Goal: Use online tool/utility: Utilize a website feature to perform a specific function

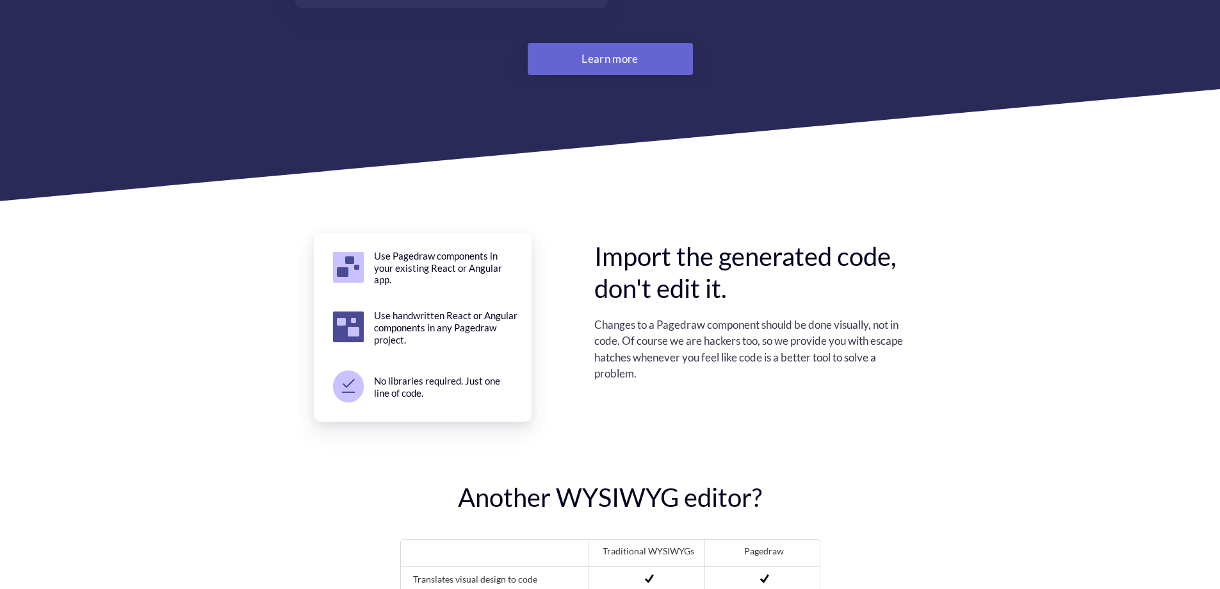
scroll to position [3756, 0]
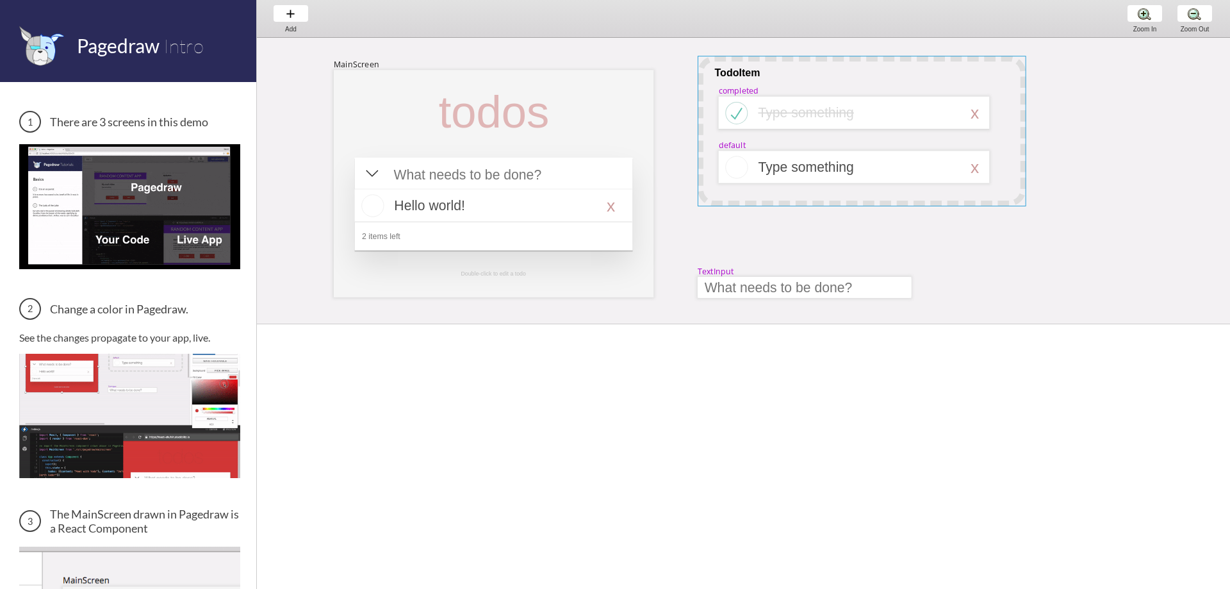
click at [834, 94] on div at bounding box center [861, 131] width 329 height 151
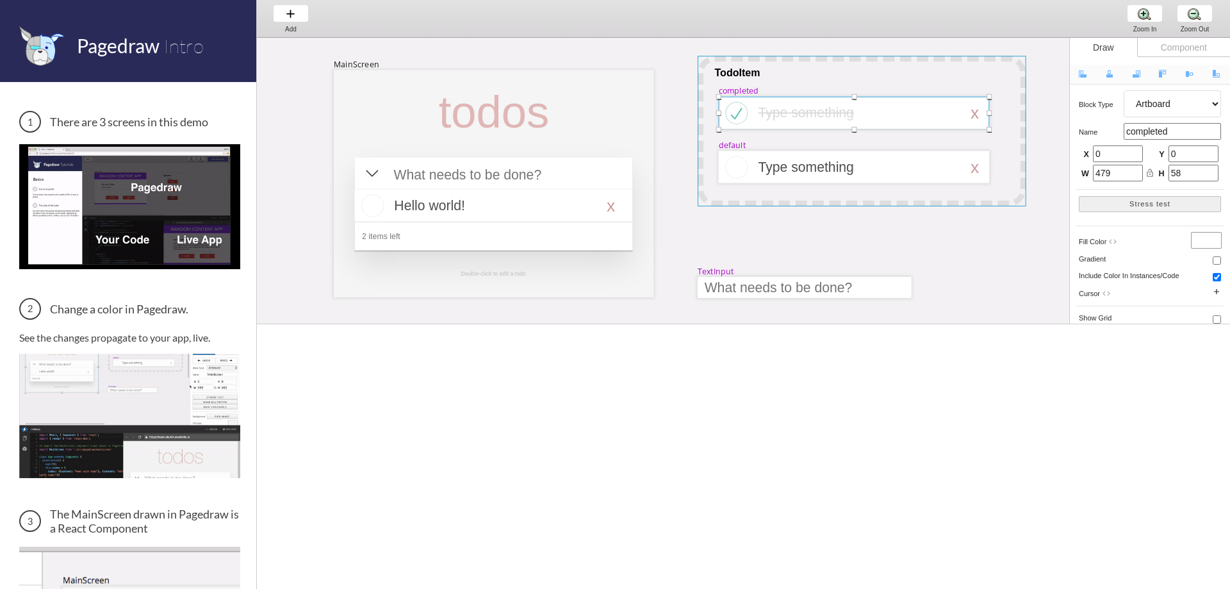
click at [706, 70] on div at bounding box center [861, 131] width 329 height 151
select select "1"
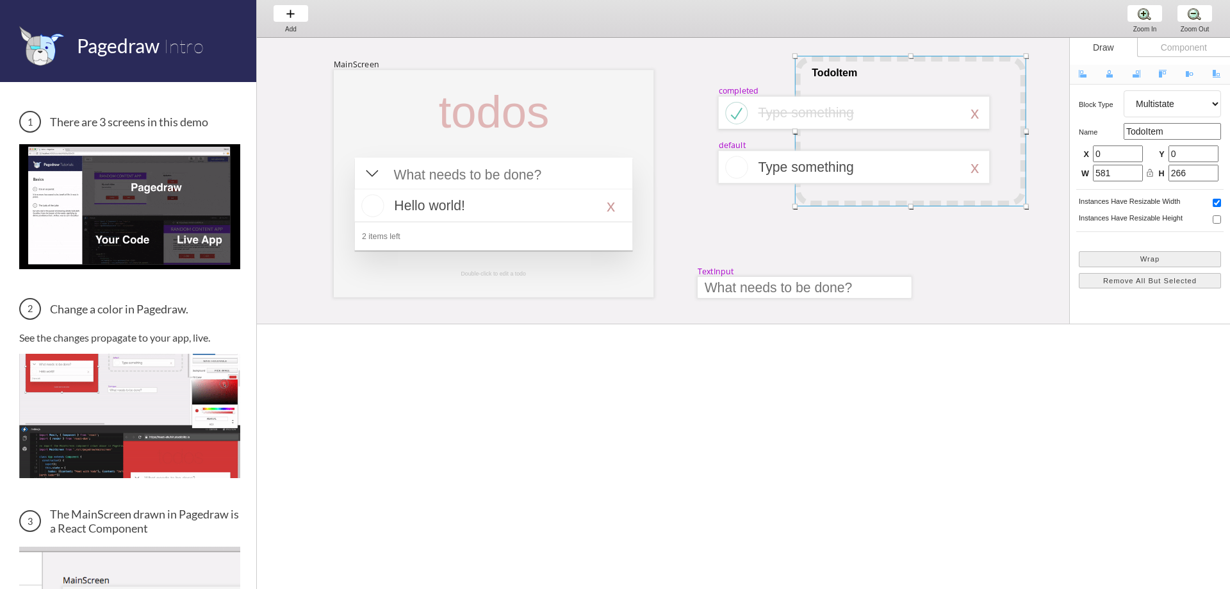
drag, startPoint x: 697, startPoint y: 128, endPoint x: 806, endPoint y: 131, distance: 108.9
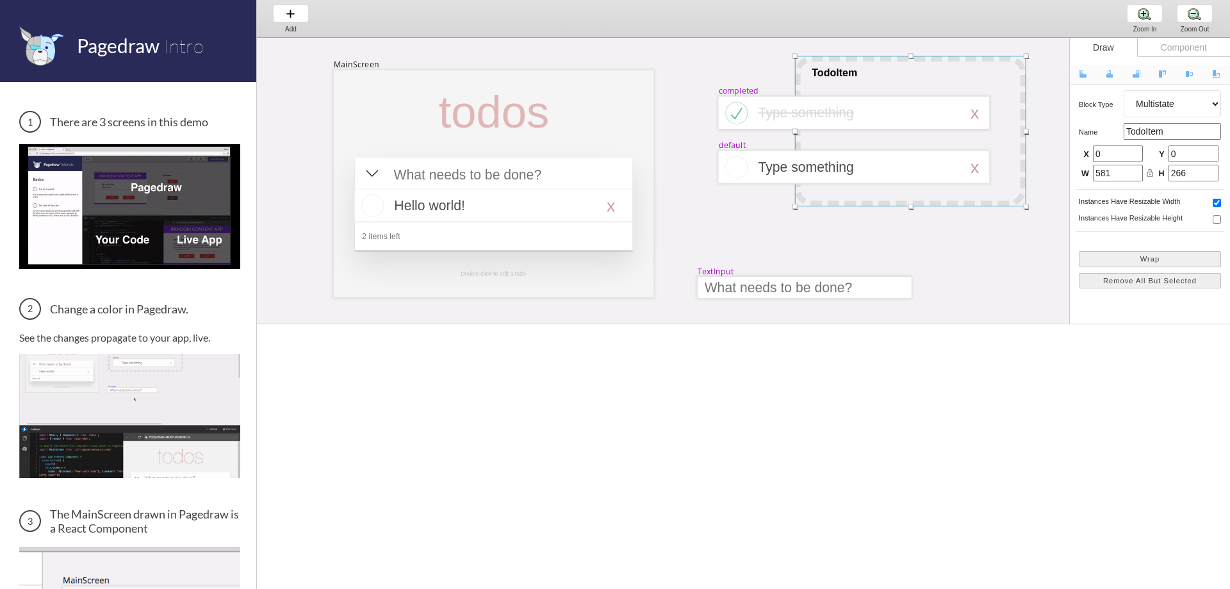
click at [797, 130] on div at bounding box center [794, 131] width 5 height 5
type input "389"
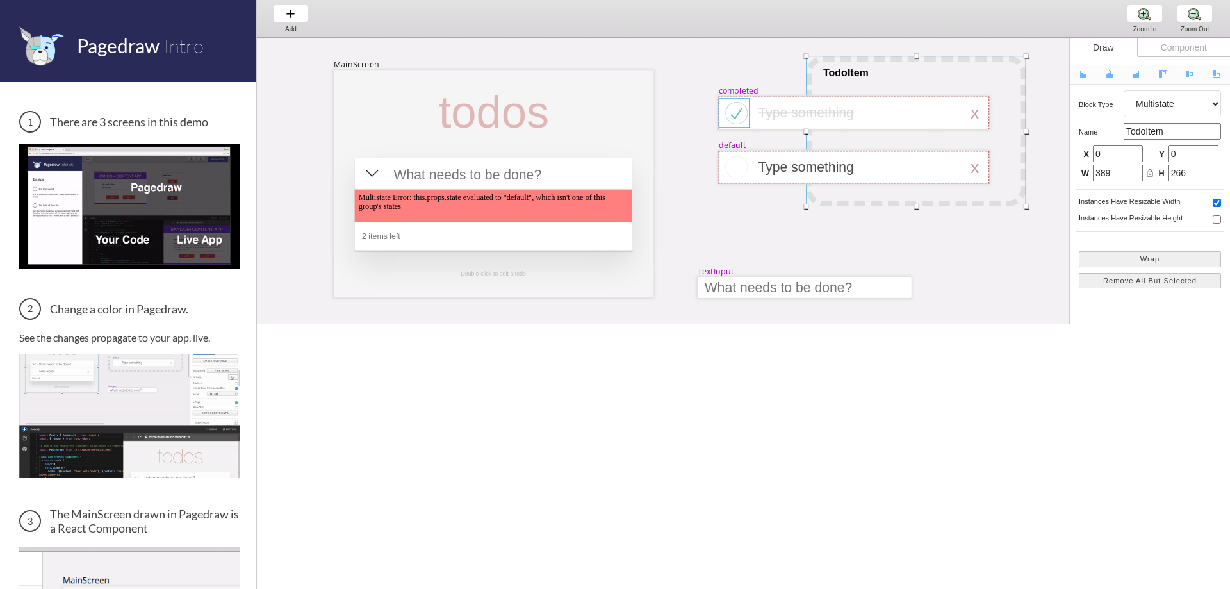
click at [719, 114] on div at bounding box center [734, 112] width 31 height 29
select select "8"
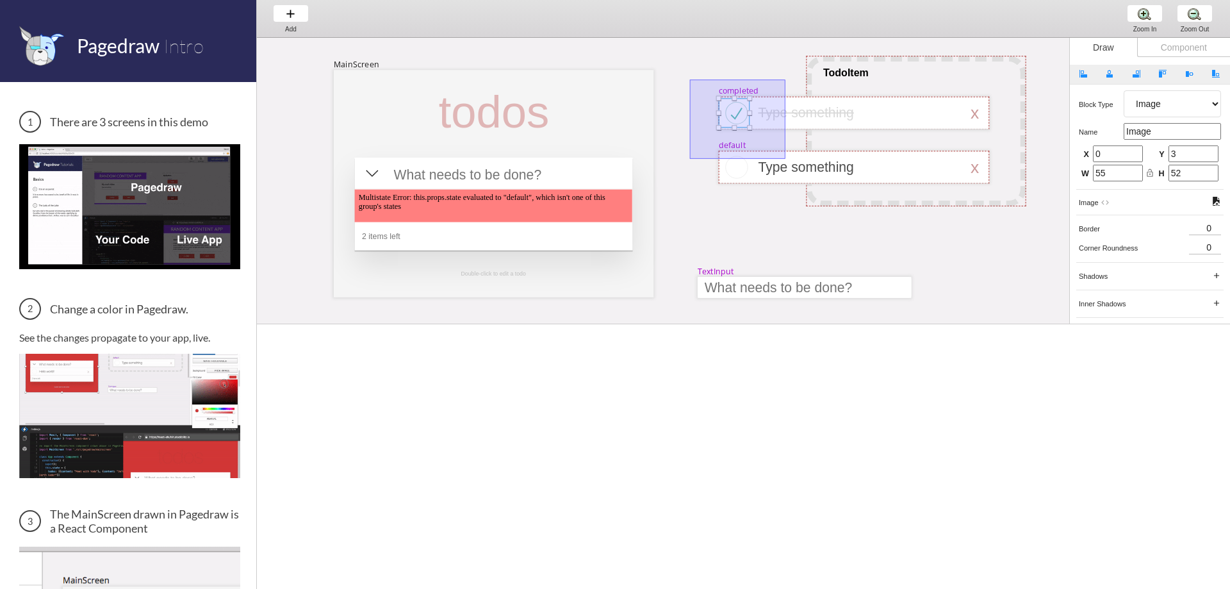
drag, startPoint x: 690, startPoint y: 79, endPoint x: 785, endPoint y: 159, distance: 124.2
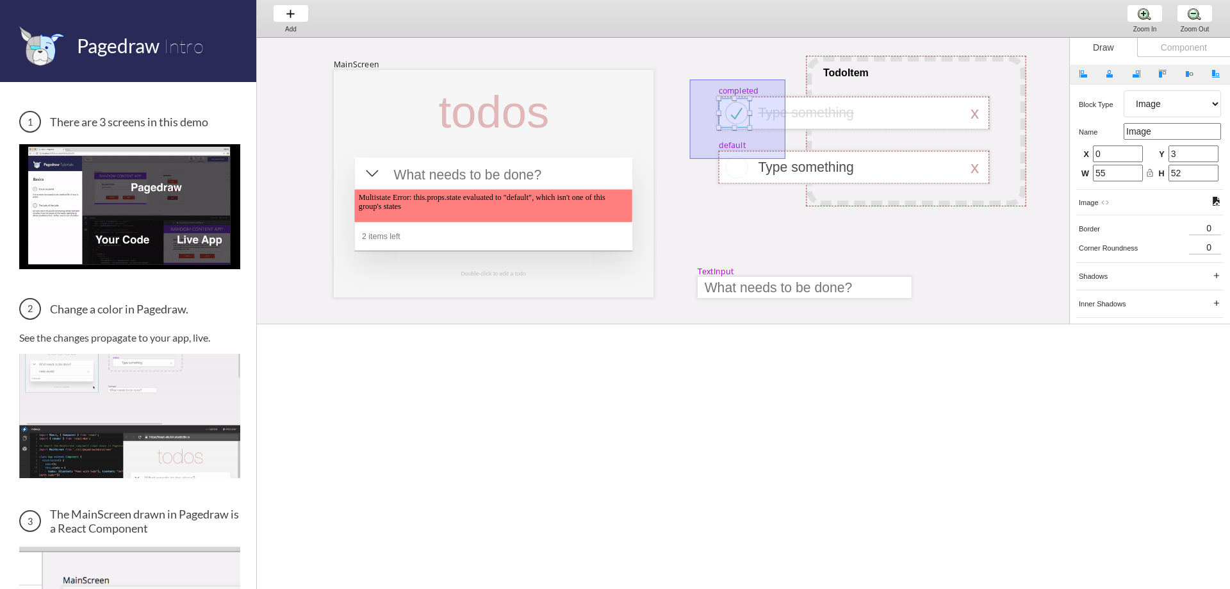
click at [785, 159] on div "MainScreen todos Multistate Error: this.props.state evaluated to "default", whi…" at bounding box center [1183, 427] width 1853 height 779
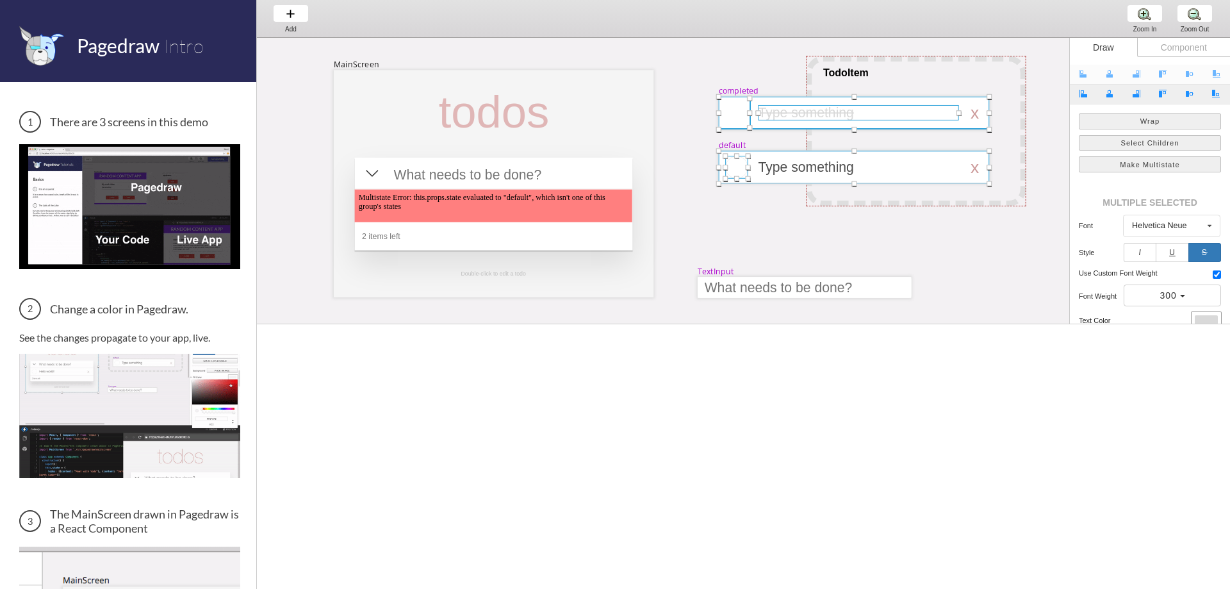
drag, startPoint x: 718, startPoint y: 112, endPoint x: 854, endPoint y: 112, distance: 136.4
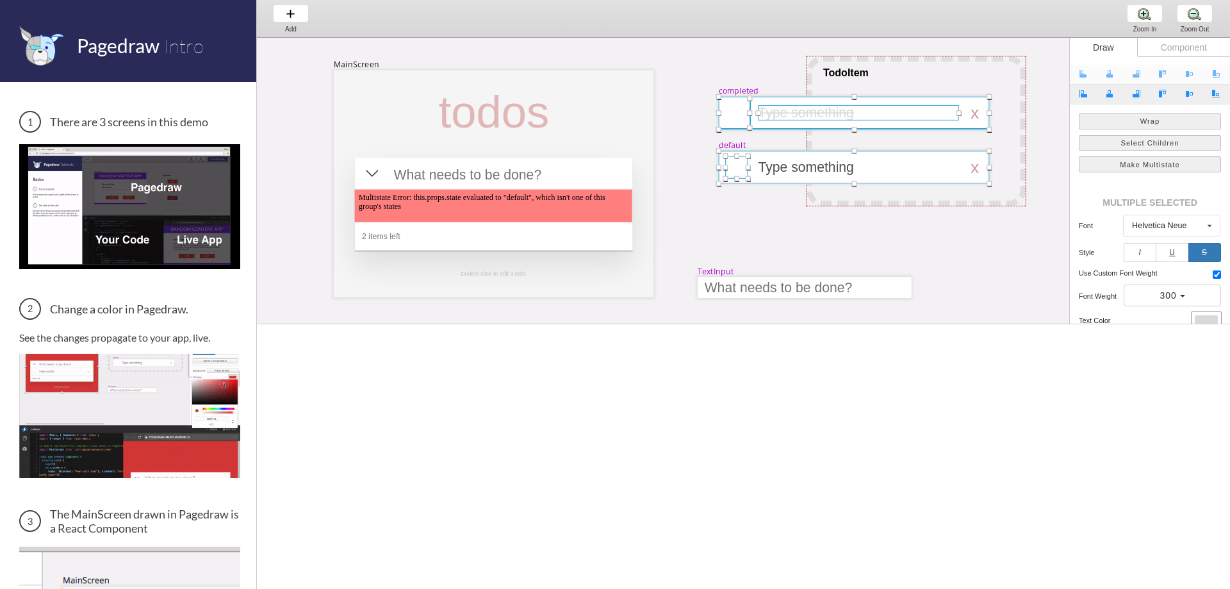
click at [850, 113] on div "MainScreen todos Multistate Error: this.props.state evaluated to "default", whi…" at bounding box center [1183, 427] width 1853 height 779
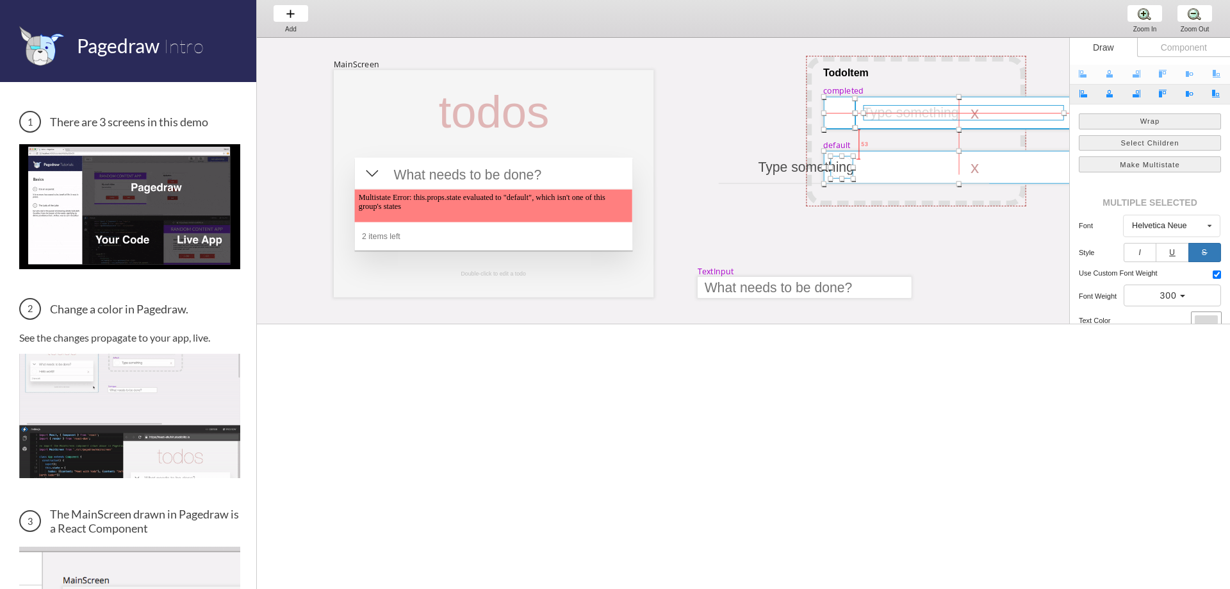
drag, startPoint x: 796, startPoint y: 112, endPoint x: 900, endPoint y: 112, distance: 104.4
click at [900, 112] on div at bounding box center [963, 112] width 200 height 15
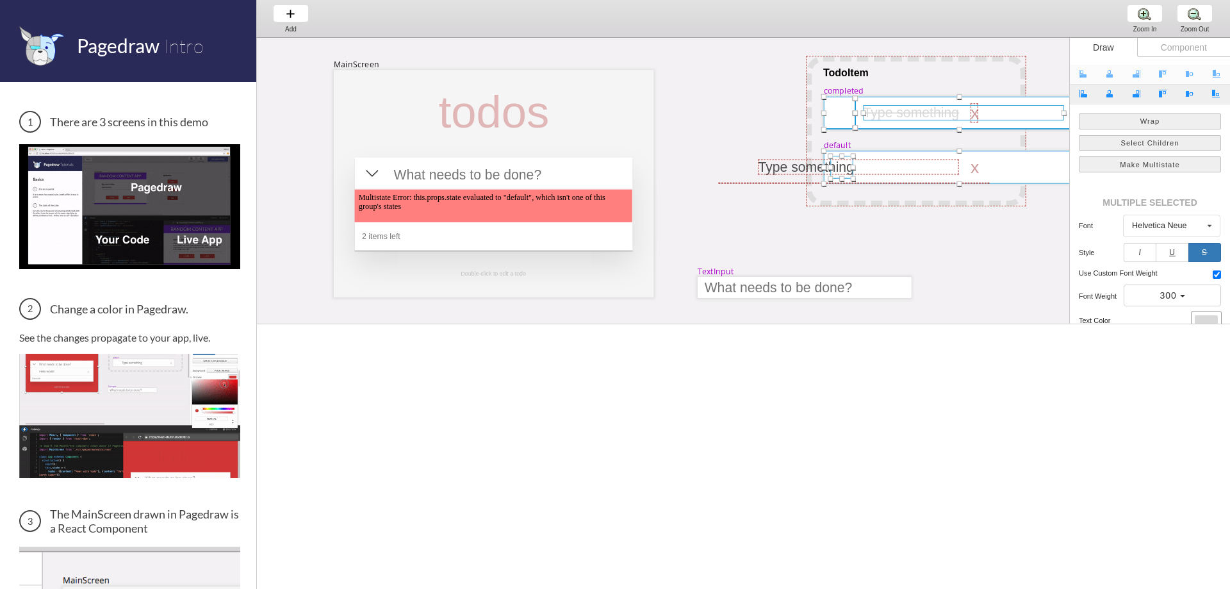
drag, startPoint x: 741, startPoint y: 139, endPoint x: 754, endPoint y: 131, distance: 15.8
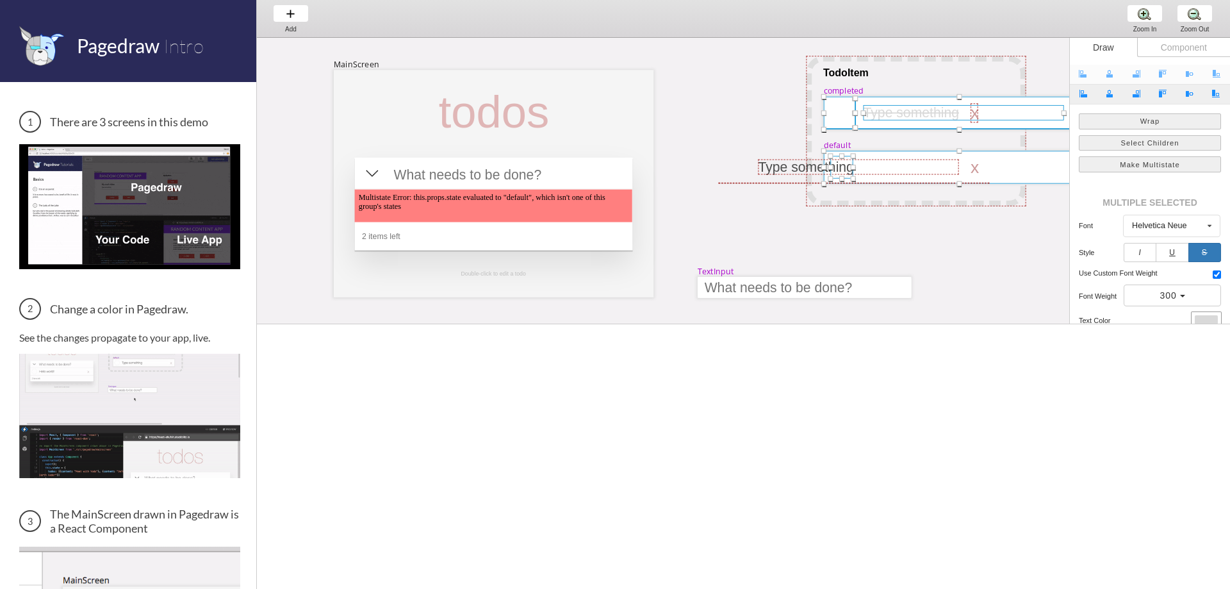
click at [741, 138] on div "MainScreen todos Multistate Error: this.props.state evaluated to "default", whi…" at bounding box center [1218, 427] width 1922 height 779
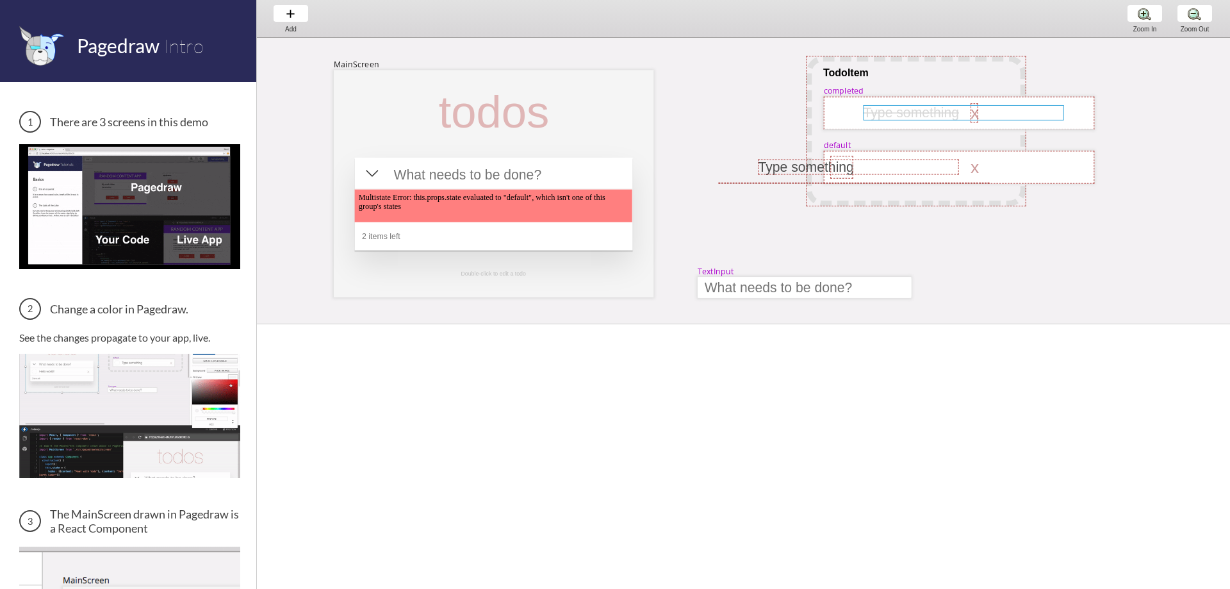
click at [934, 109] on div at bounding box center [963, 112] width 200 height 15
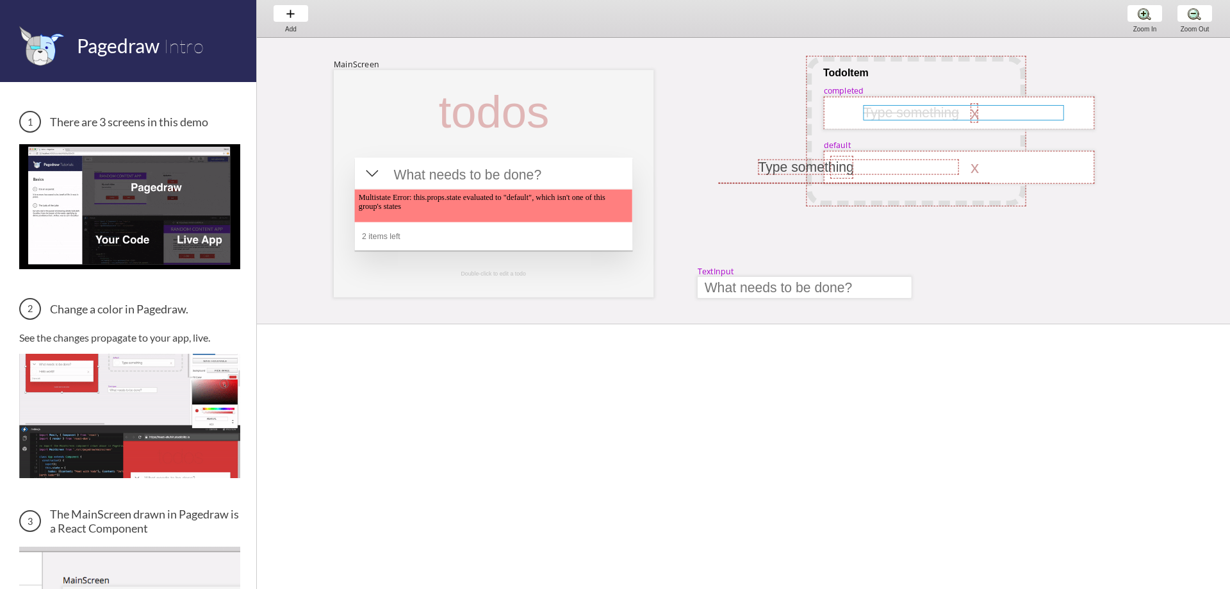
select select "3"
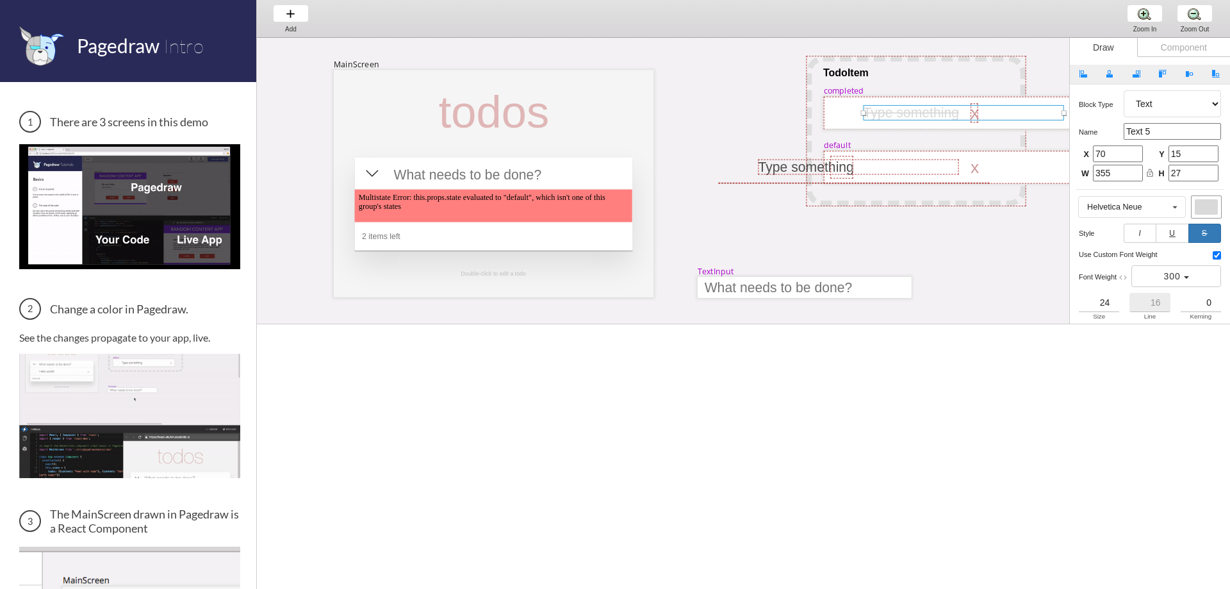
click at [794, 77] on div "MainScreen todos Multistate Error: this.props.state evaluated to "default", whi…" at bounding box center [1218, 427] width 1922 height 779
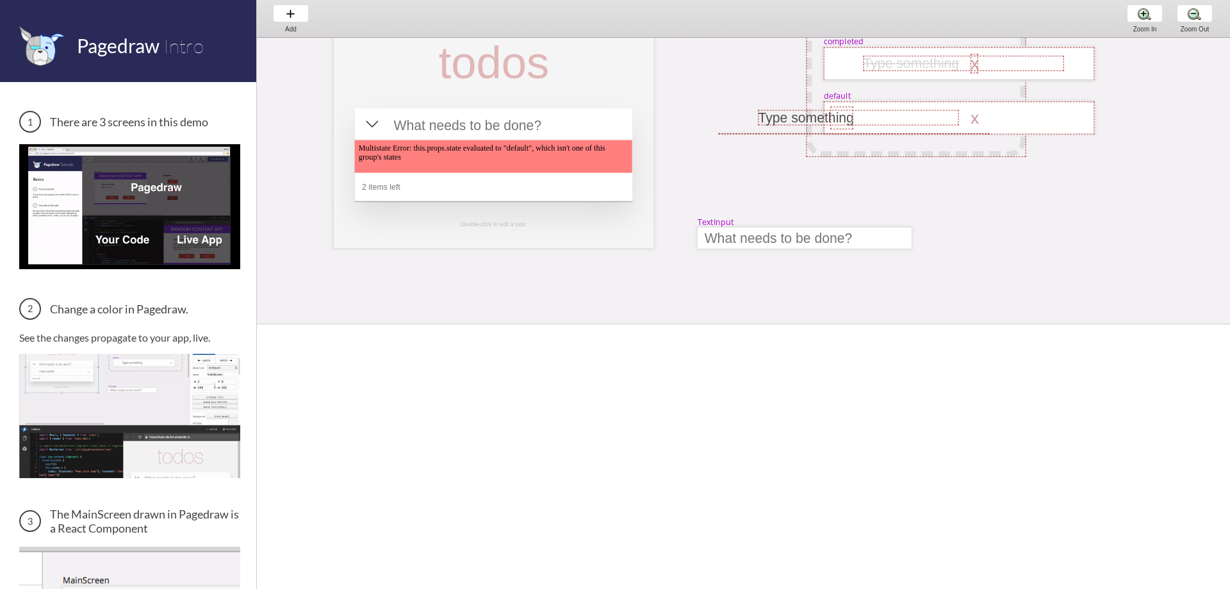
scroll to position [128, 0]
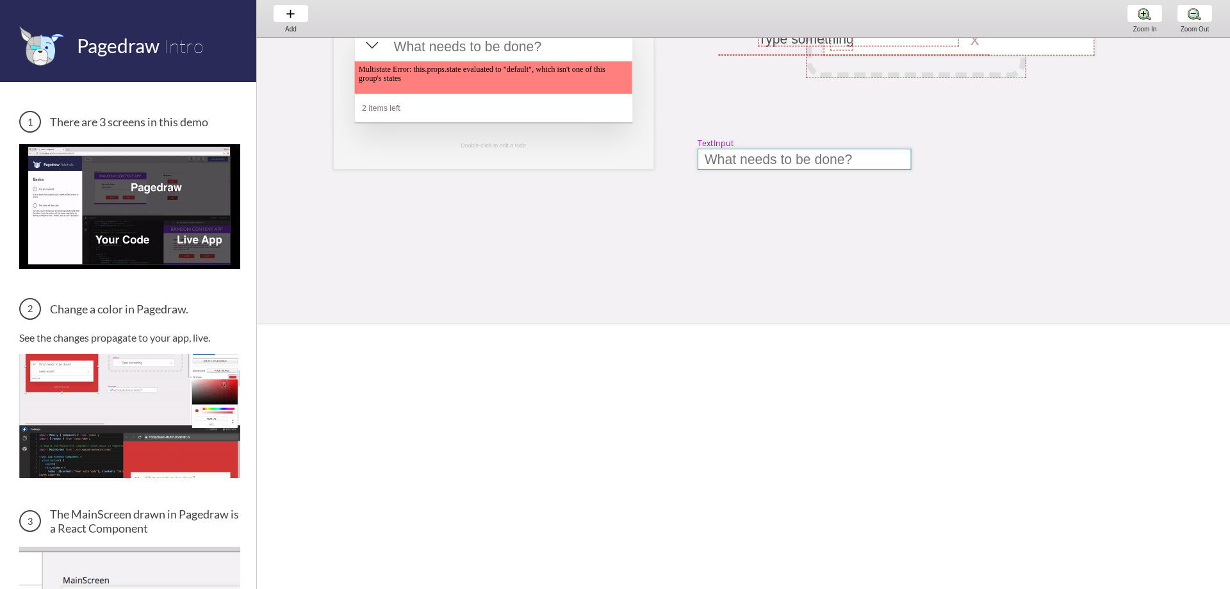
click at [758, 168] on div at bounding box center [803, 159] width 213 height 21
select select "9"
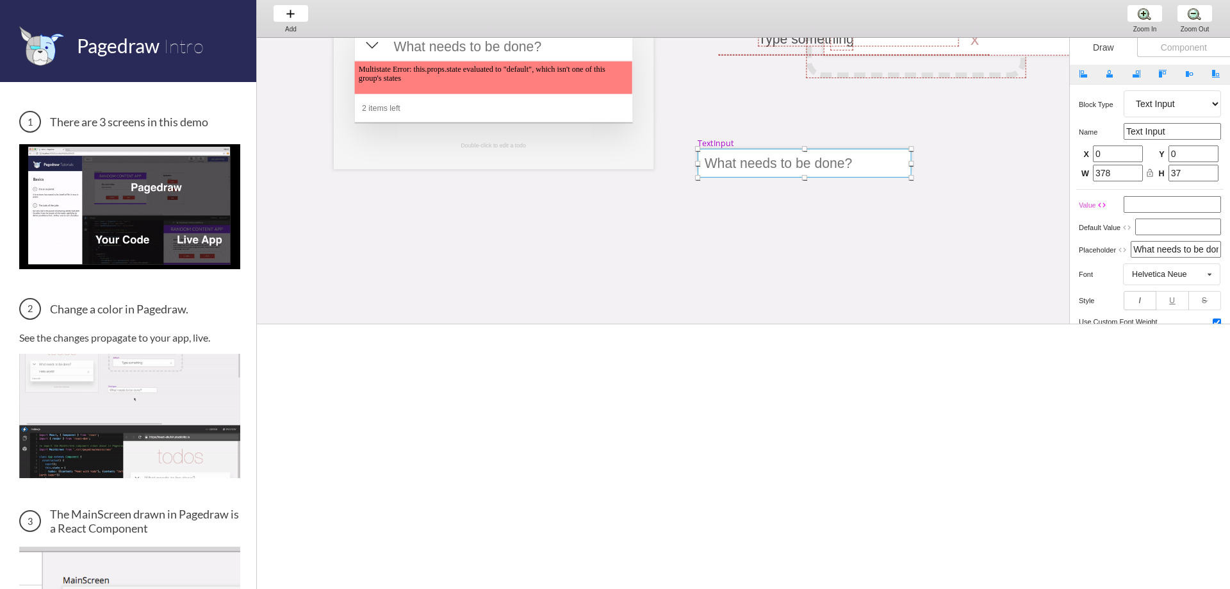
drag, startPoint x: 806, startPoint y: 171, endPoint x: 808, endPoint y: 179, distance: 8.7
click at [808, 179] on div "MainScreen todos Multistate Error: this.props.state evaluated to "default", whi…" at bounding box center [1218, 303] width 1922 height 787
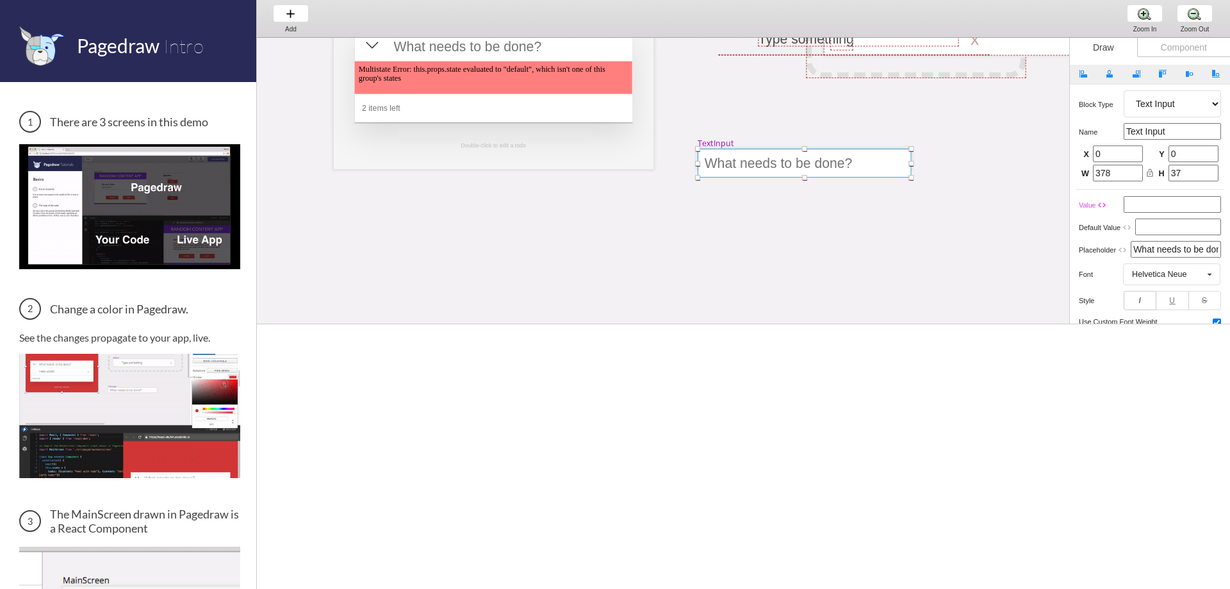
type input "51"
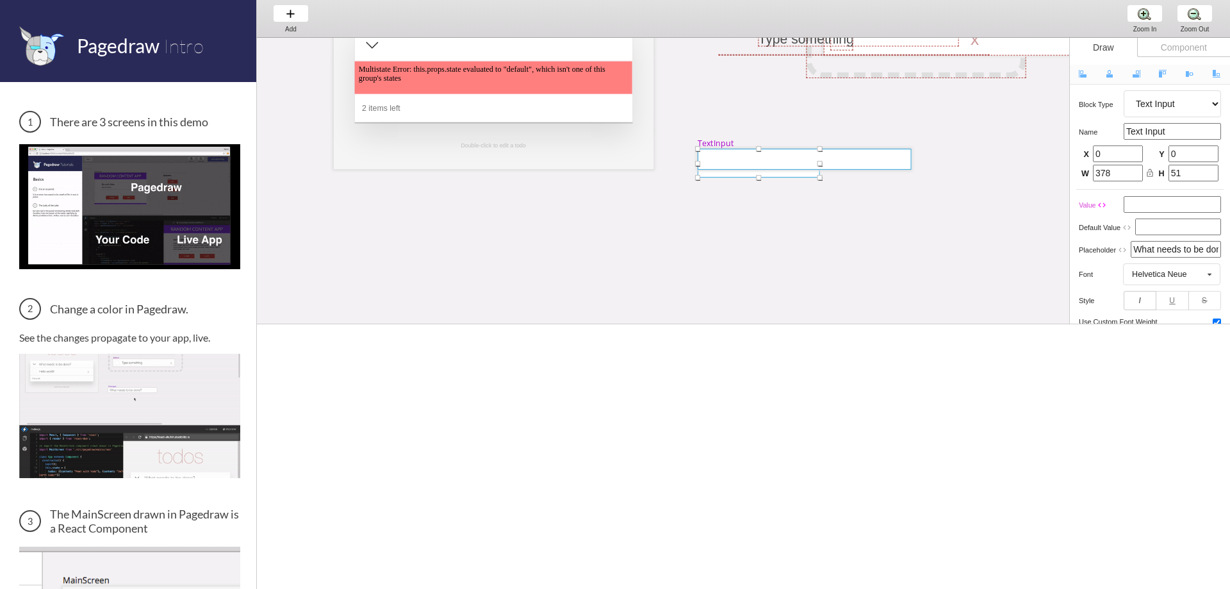
drag, startPoint x: 913, startPoint y: 163, endPoint x: 788, endPoint y: 169, distance: 125.7
click at [788, 169] on div "MainScreen todos Multistate Error: this.props.state evaluated to "default", whi…" at bounding box center [1218, 303] width 1922 height 787
type input "156"
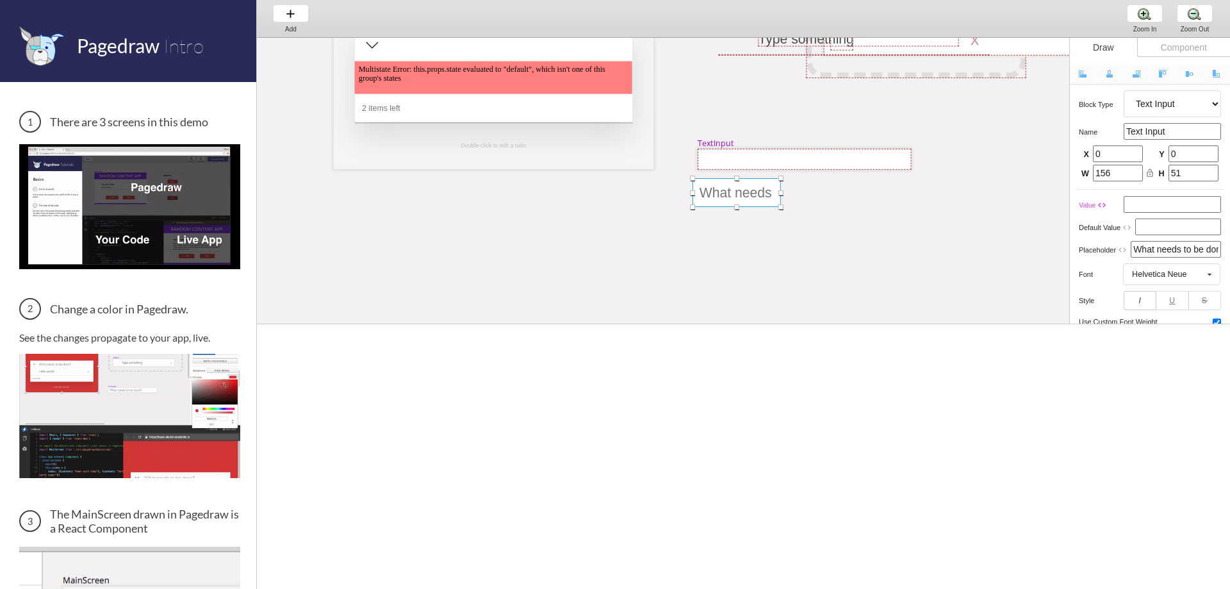
drag, startPoint x: 754, startPoint y: 161, endPoint x: 749, endPoint y: 197, distance: 36.2
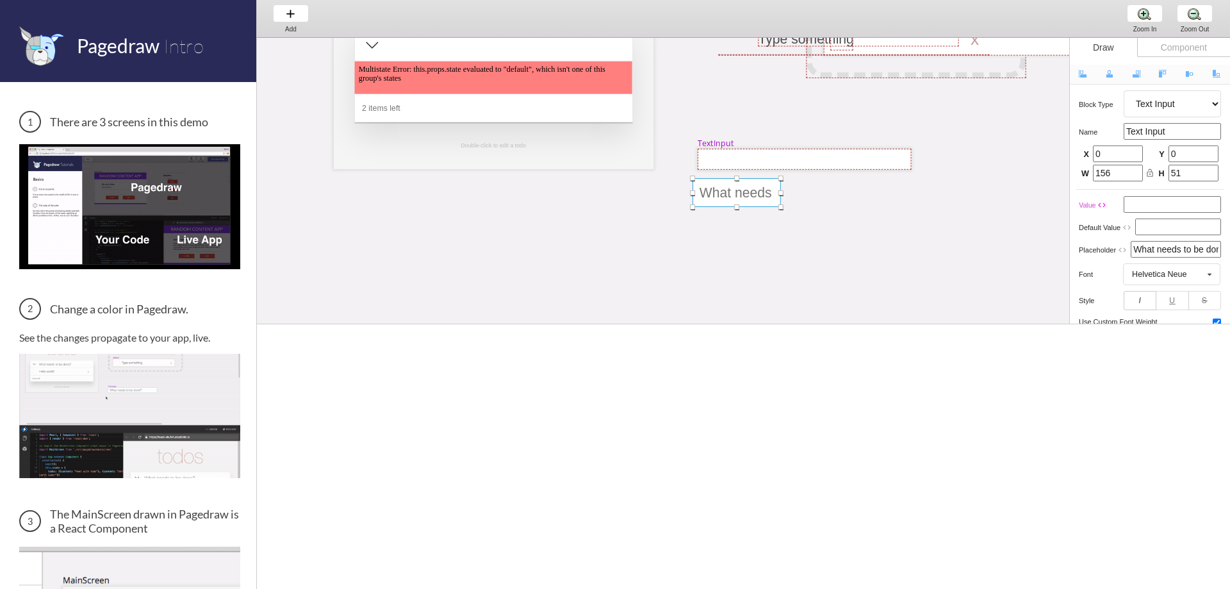
click at [749, 197] on div at bounding box center [736, 192] width 88 height 29
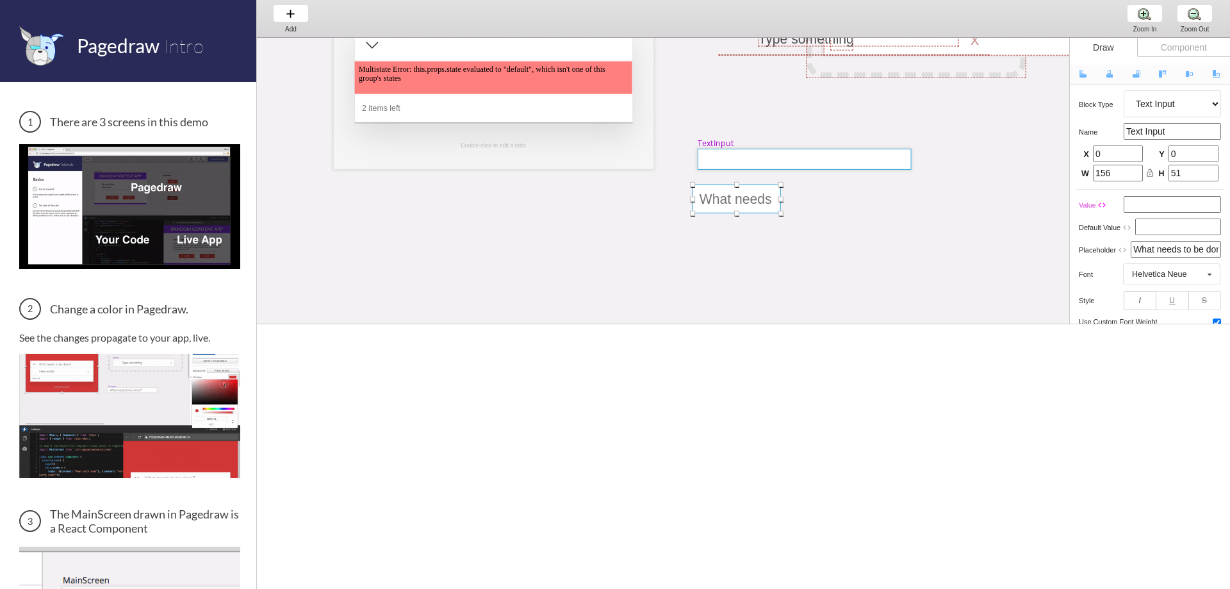
click at [753, 156] on div at bounding box center [803, 159] width 213 height 21
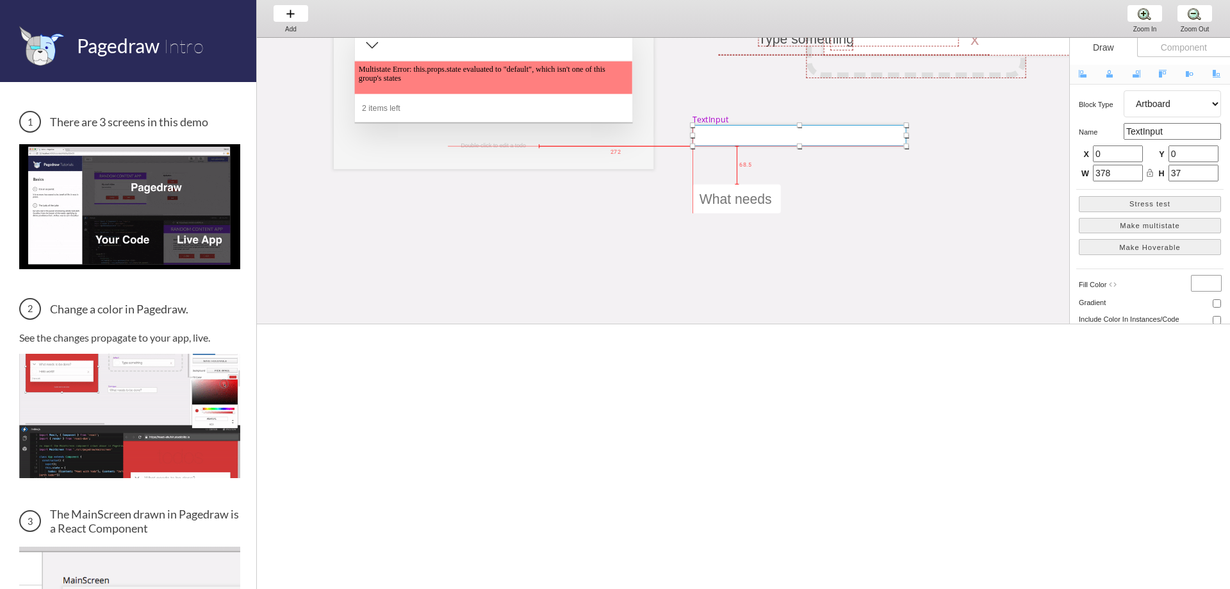
drag, startPoint x: 763, startPoint y: 158, endPoint x: 761, endPoint y: 143, distance: 14.3
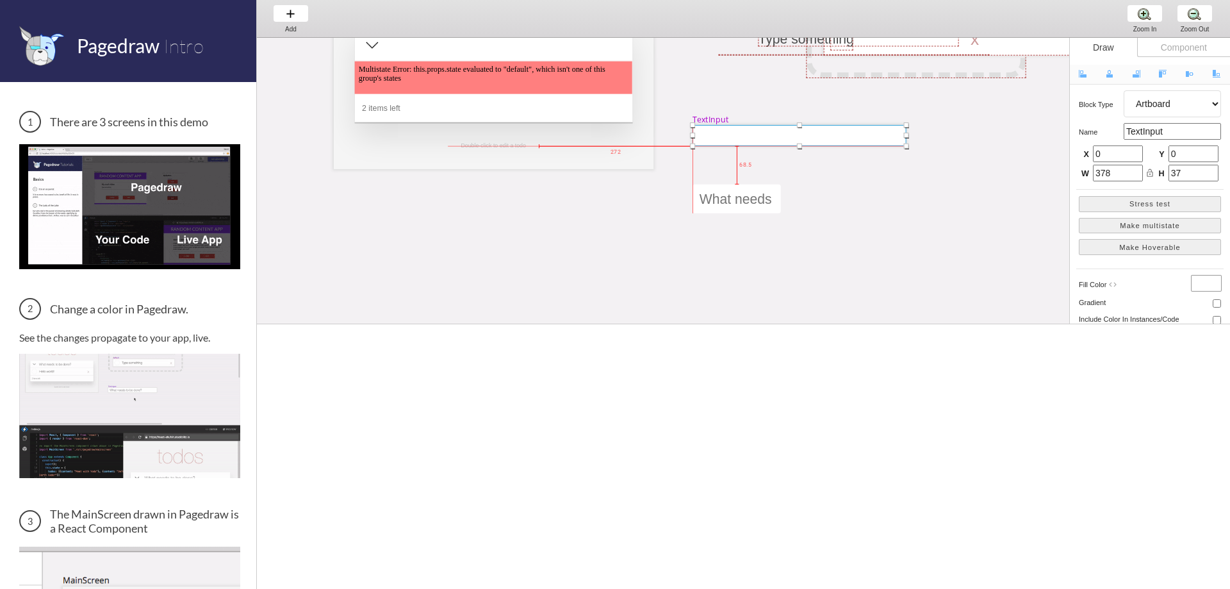
click at [761, 143] on div at bounding box center [798, 135] width 213 height 21
drag, startPoint x: 722, startPoint y: 200, endPoint x: 729, endPoint y: 136, distance: 63.8
click at [729, 136] on div at bounding box center [745, 134] width 88 height 29
select select "9"
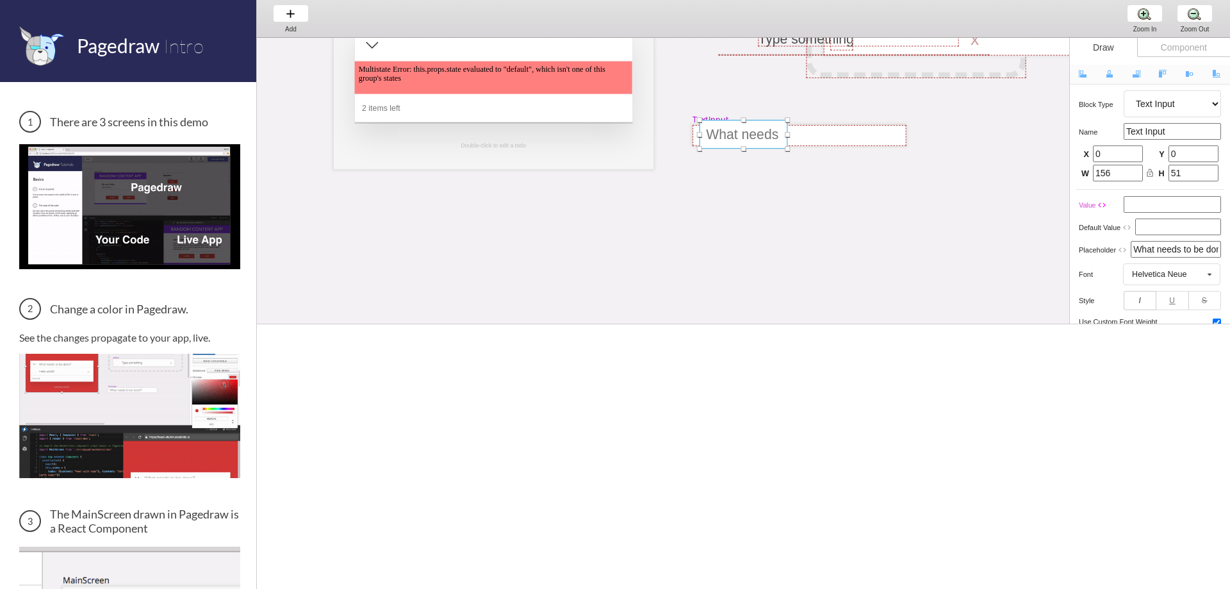
click at [729, 195] on div "MainScreen todos Multistate Error: this.props.state evaluated to "default", whi…" at bounding box center [1218, 299] width 1922 height 779
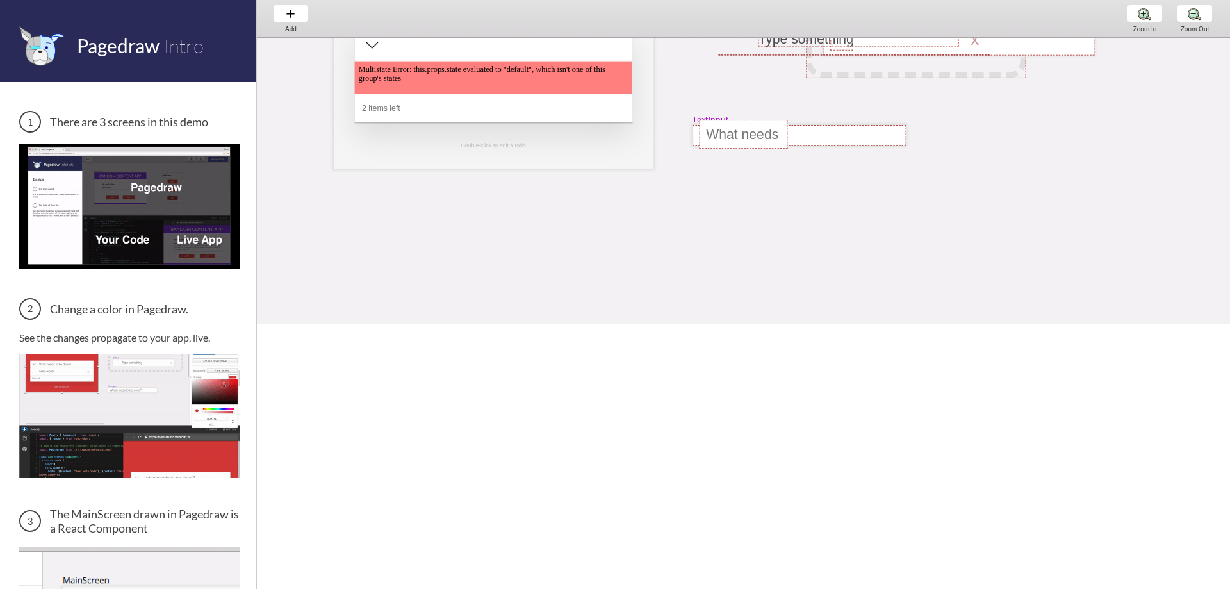
click at [729, 190] on div "MainScreen todos Multistate Error: this.props.state evaluated to "default", whi…" at bounding box center [1218, 299] width 1922 height 779
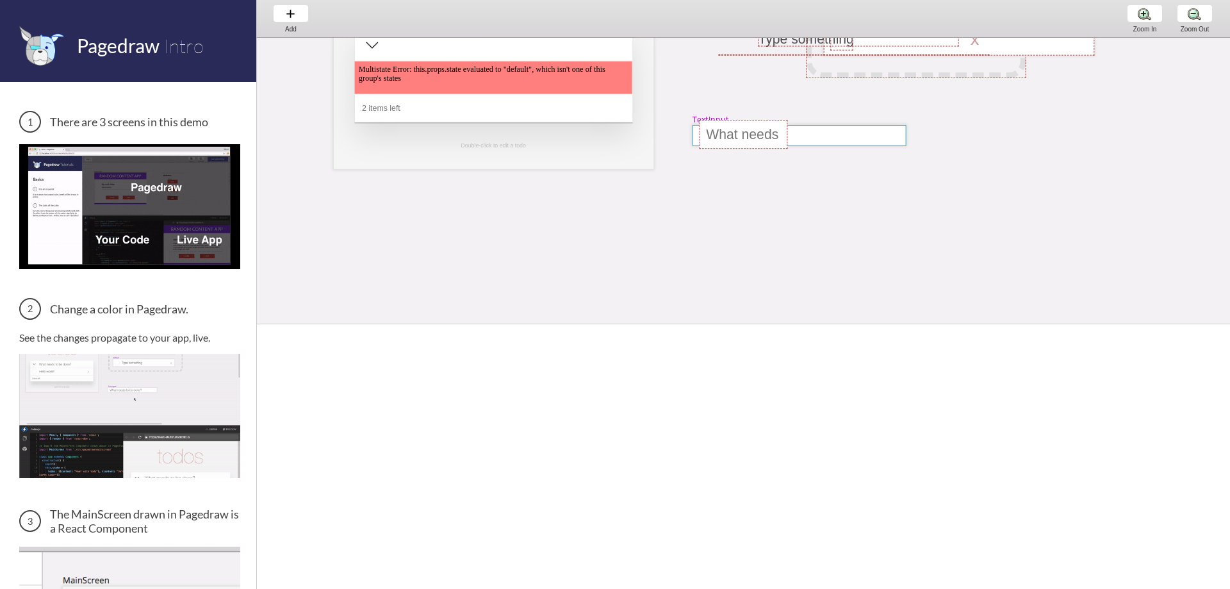
click at [863, 139] on div at bounding box center [798, 135] width 213 height 21
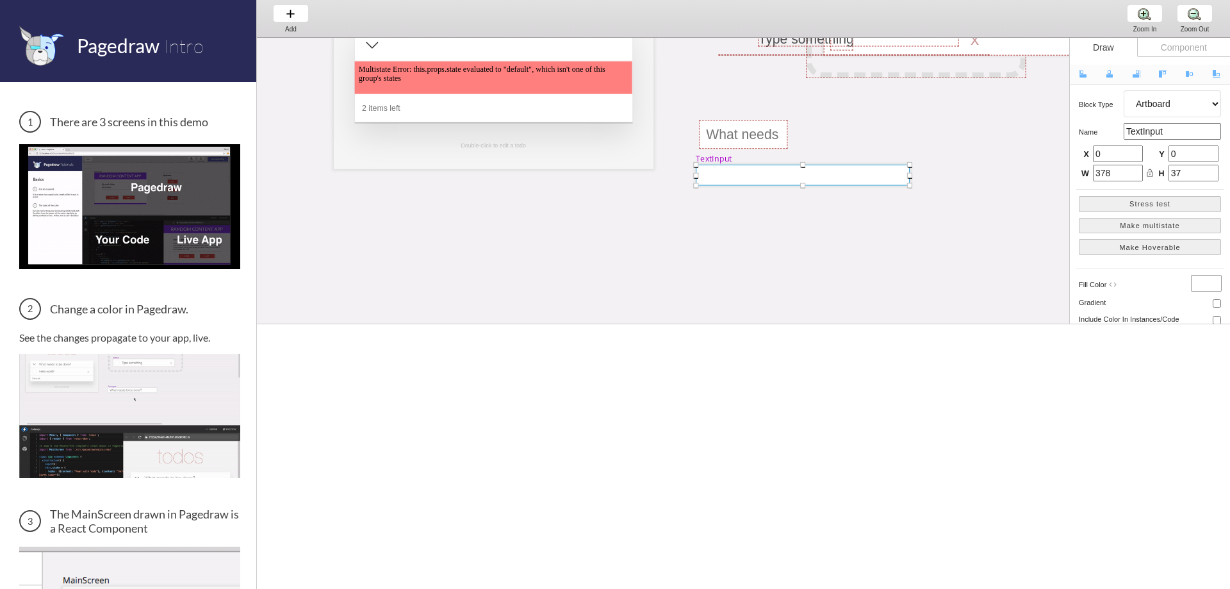
drag, startPoint x: 858, startPoint y: 136, endPoint x: 861, endPoint y: 175, distance: 39.8
click at [861, 175] on div at bounding box center [802, 175] width 213 height 21
click at [861, 177] on div at bounding box center [802, 175] width 213 height 21
click at [800, 175] on div at bounding box center [802, 175] width 213 height 21
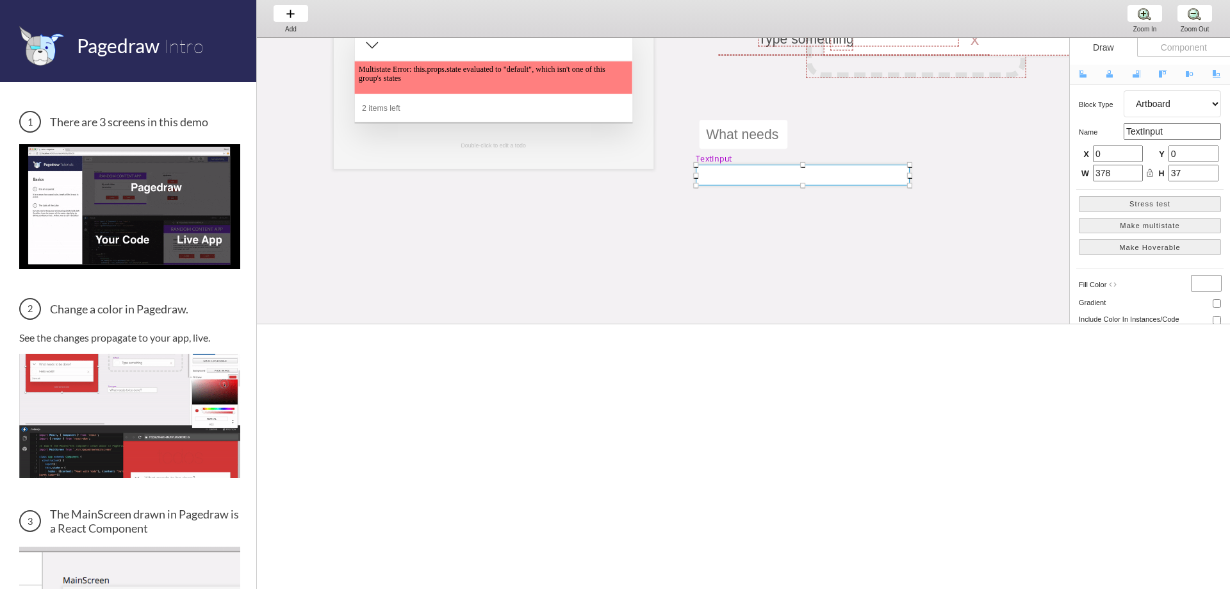
click at [800, 175] on div at bounding box center [802, 175] width 213 height 21
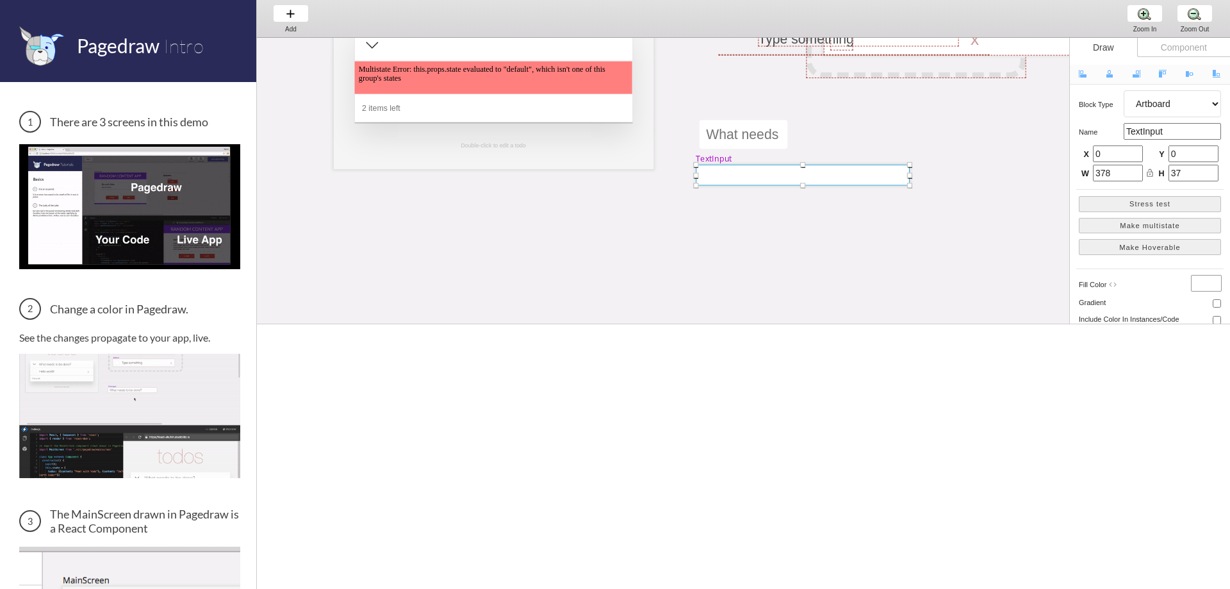
click at [800, 175] on div at bounding box center [802, 175] width 213 height 21
click at [755, 136] on div at bounding box center [743, 134] width 88 height 29
select select "9"
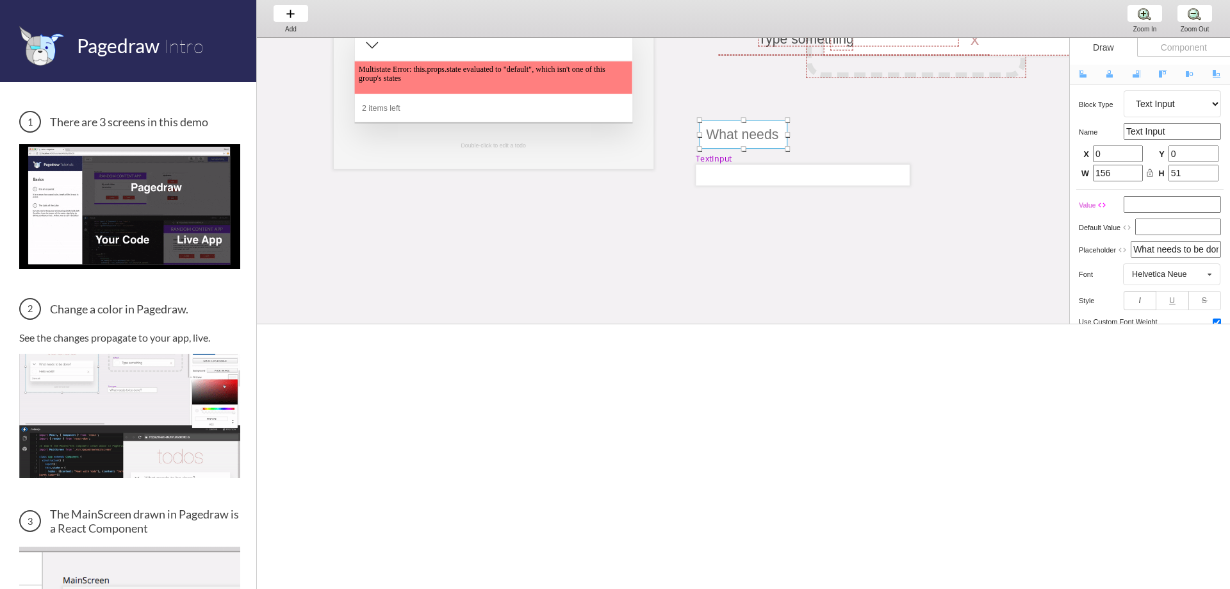
click at [755, 136] on div at bounding box center [743, 134] width 88 height 29
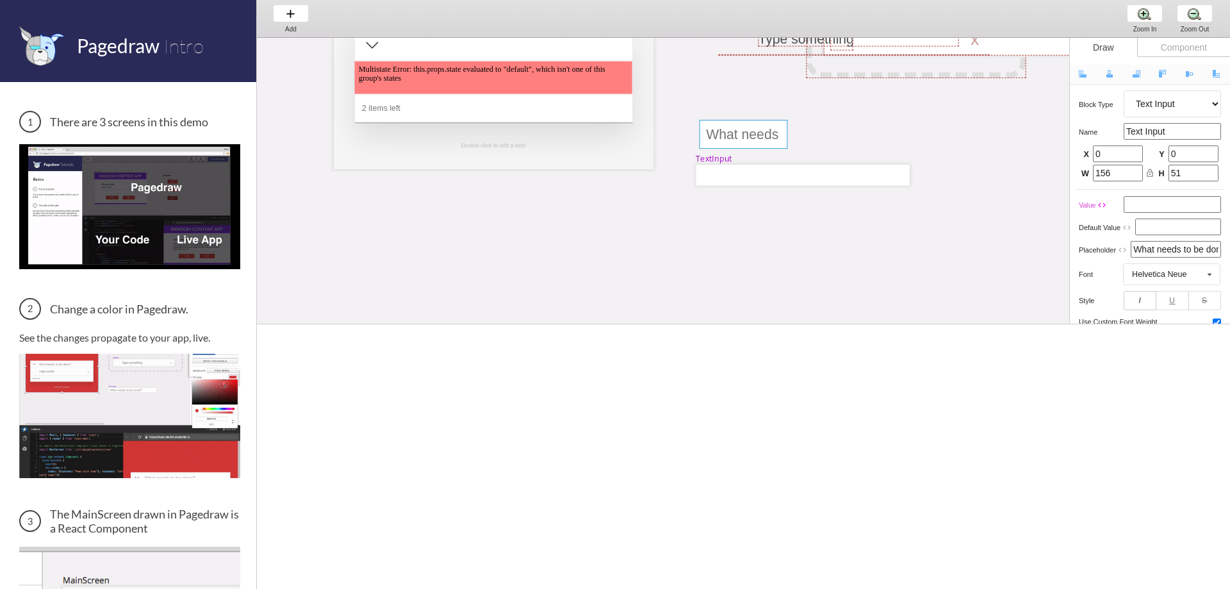
select select "3"
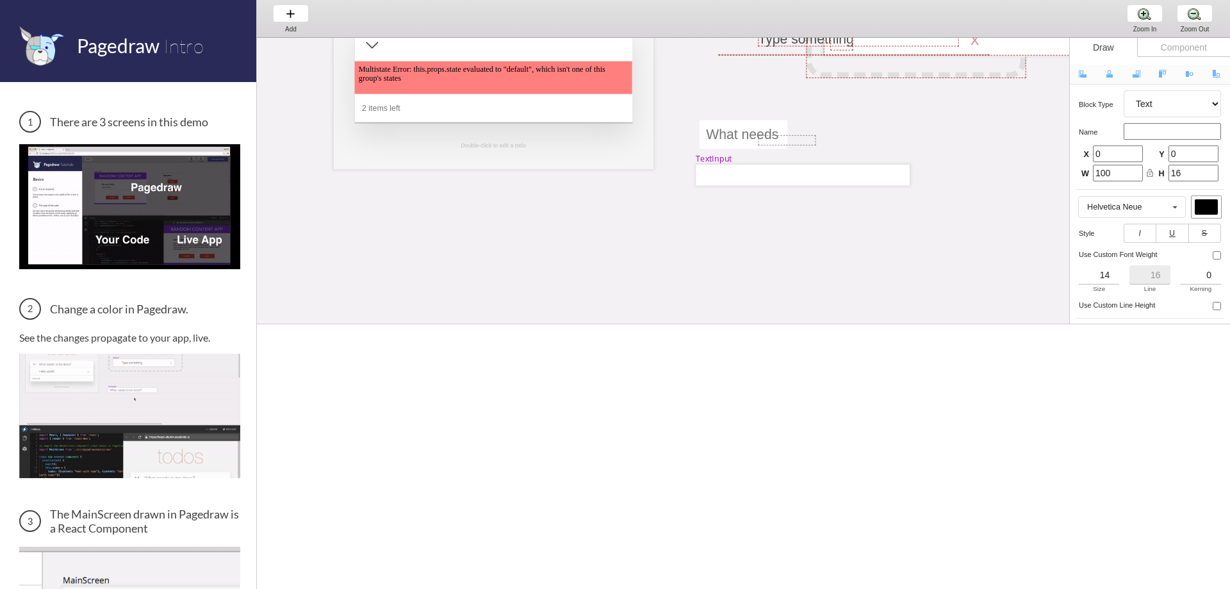
click at [763, 136] on div at bounding box center [786, 140] width 56 height 9
click at [740, 134] on input "text" at bounding box center [743, 134] width 88 height 29
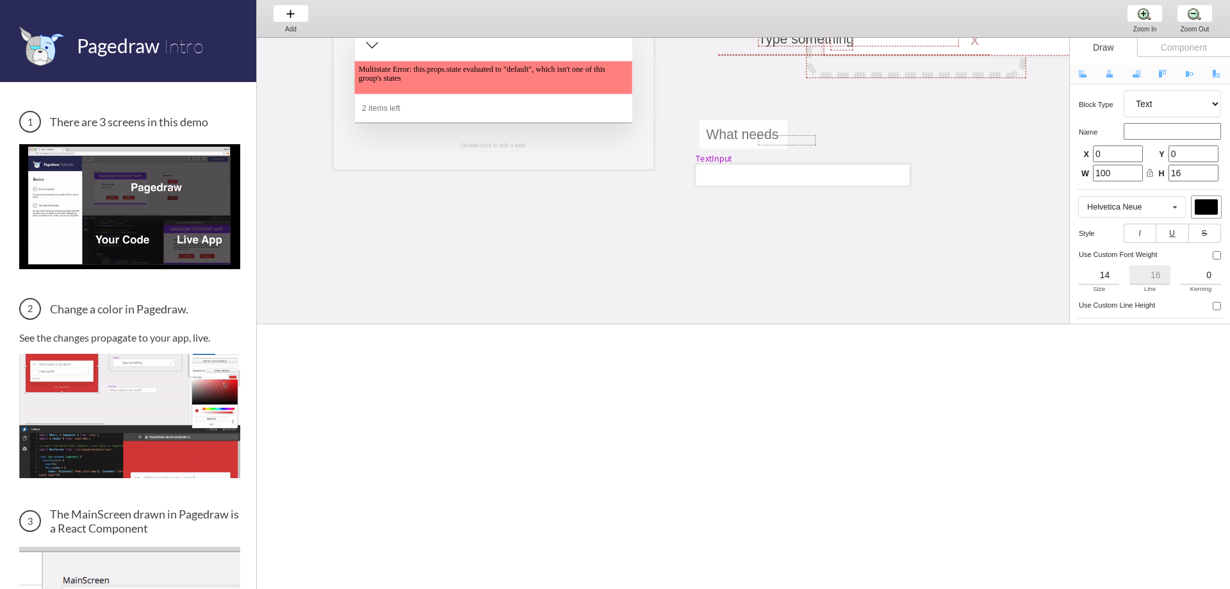
select select "9"
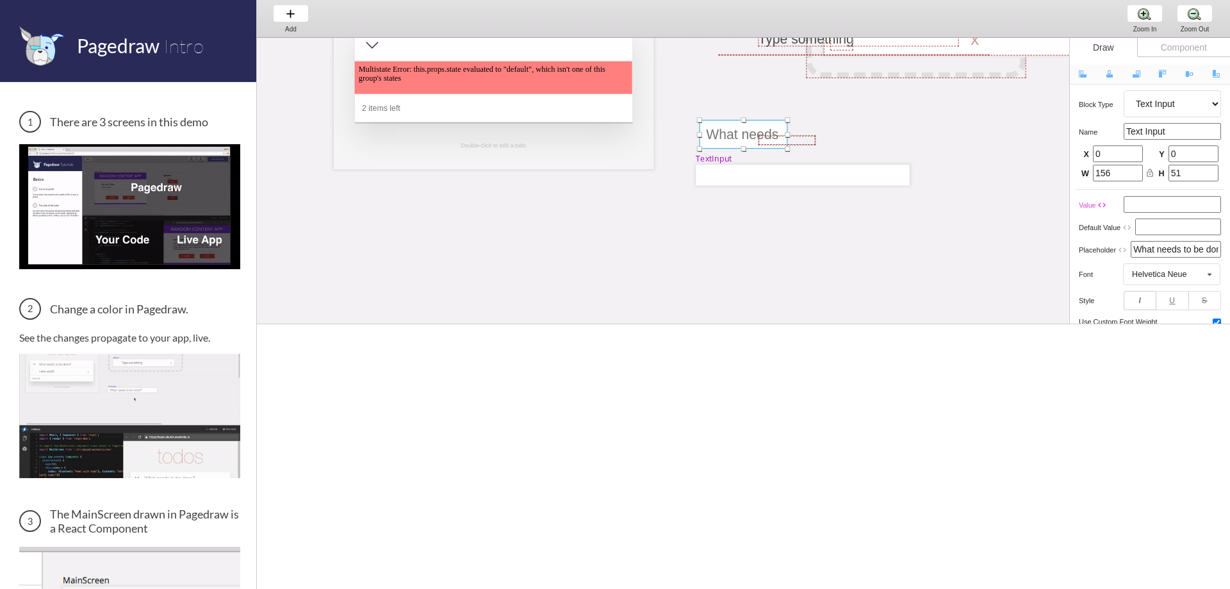
click at [740, 134] on div at bounding box center [743, 134] width 88 height 29
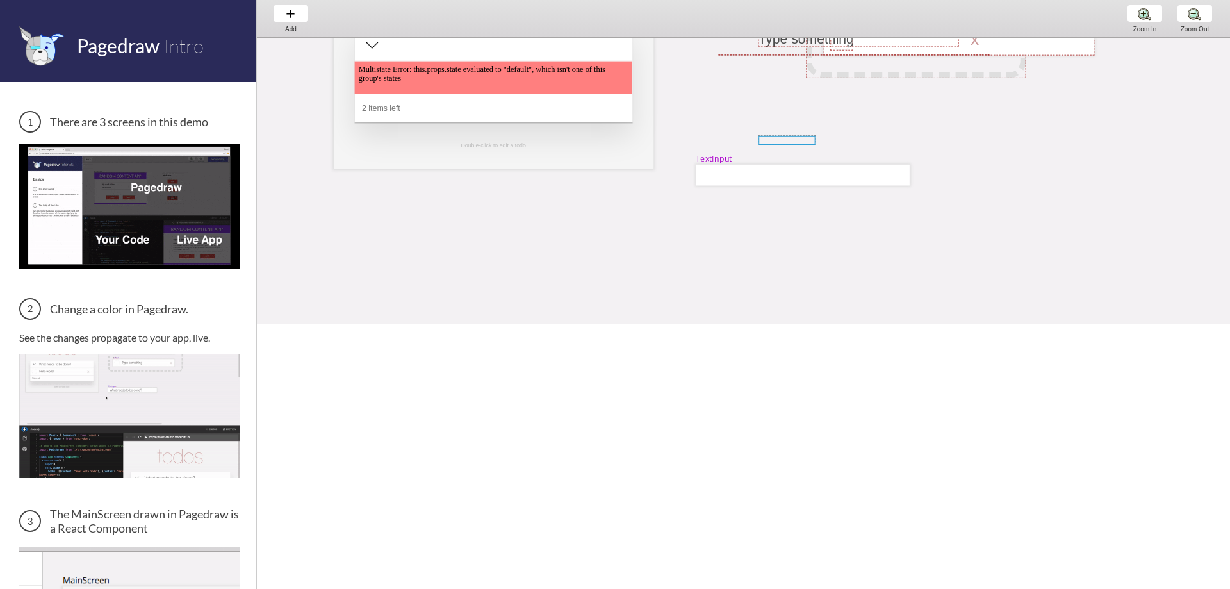
click at [781, 142] on div at bounding box center [786, 140] width 56 height 9
select select "3"
click at [786, 134] on div "MainScreen todos Multistate Error: this.props.state evaluated to "default", whi…" at bounding box center [1218, 307] width 1922 height 795
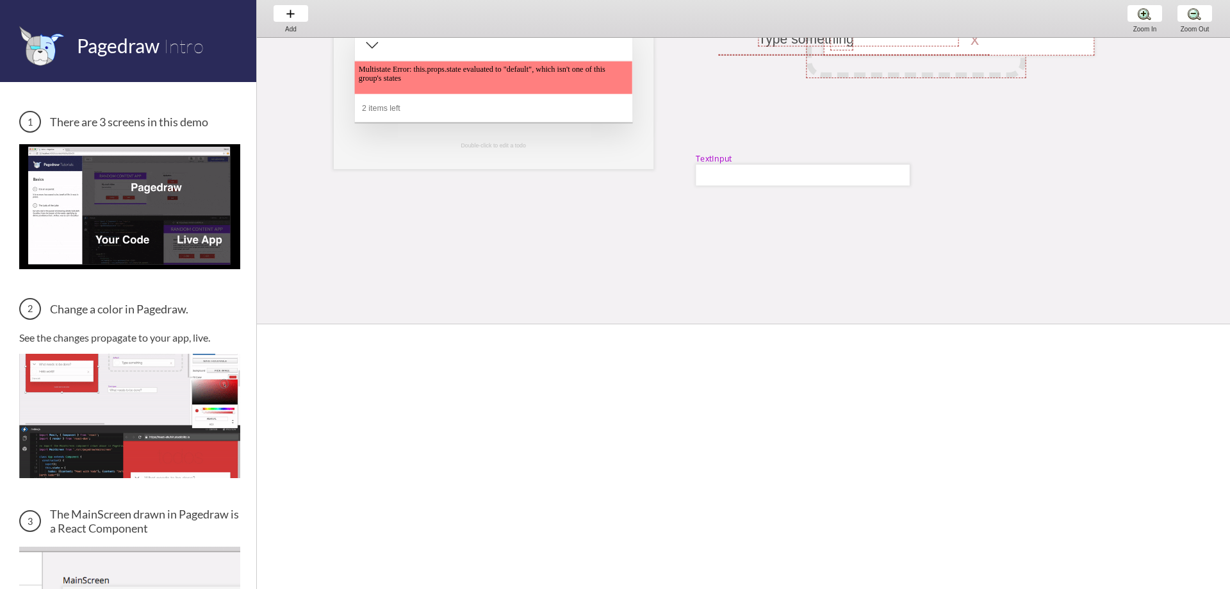
click at [786, 134] on div "MainScreen todos Multistate Error: this.props.state evaluated to "default", whi…" at bounding box center [1218, 307] width 1922 height 795
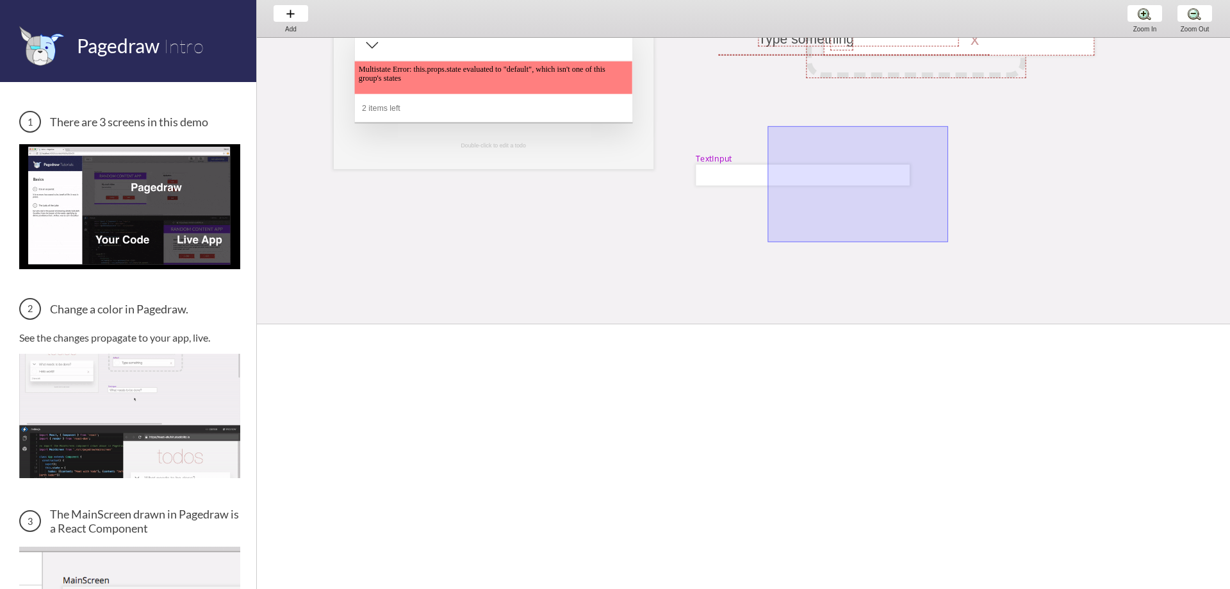
drag, startPoint x: 766, startPoint y: 127, endPoint x: 969, endPoint y: 229, distance: 227.4
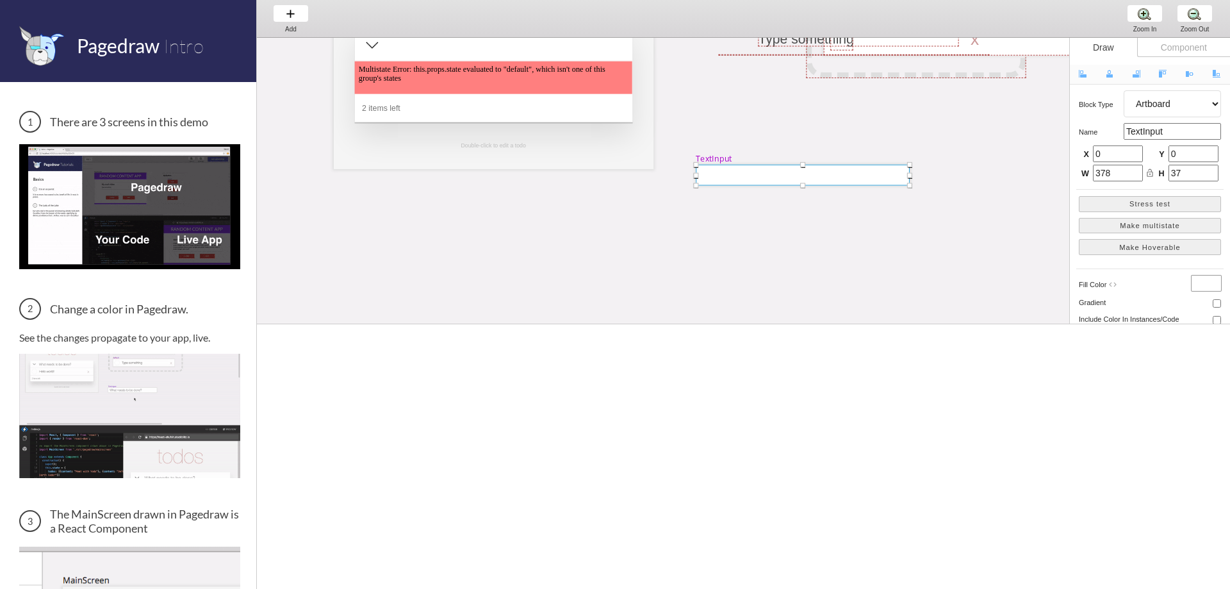
click at [975, 184] on div "MainScreen todos Multistate Error: this.props.state evaluated to "default", whi…" at bounding box center [1218, 307] width 1922 height 795
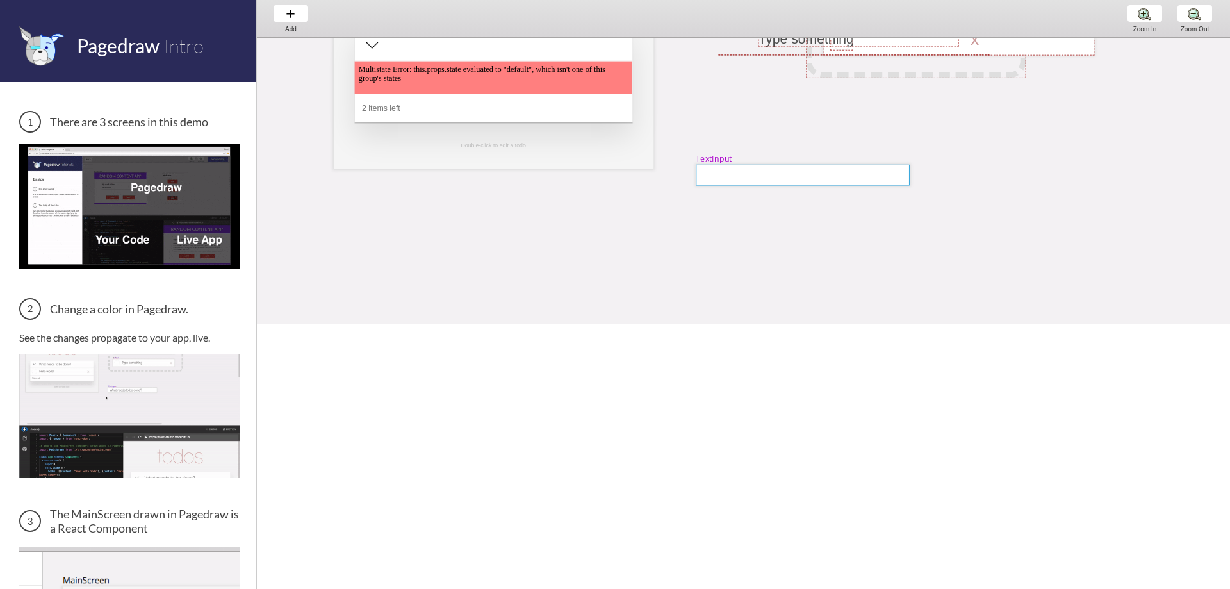
click at [842, 175] on div at bounding box center [802, 175] width 213 height 21
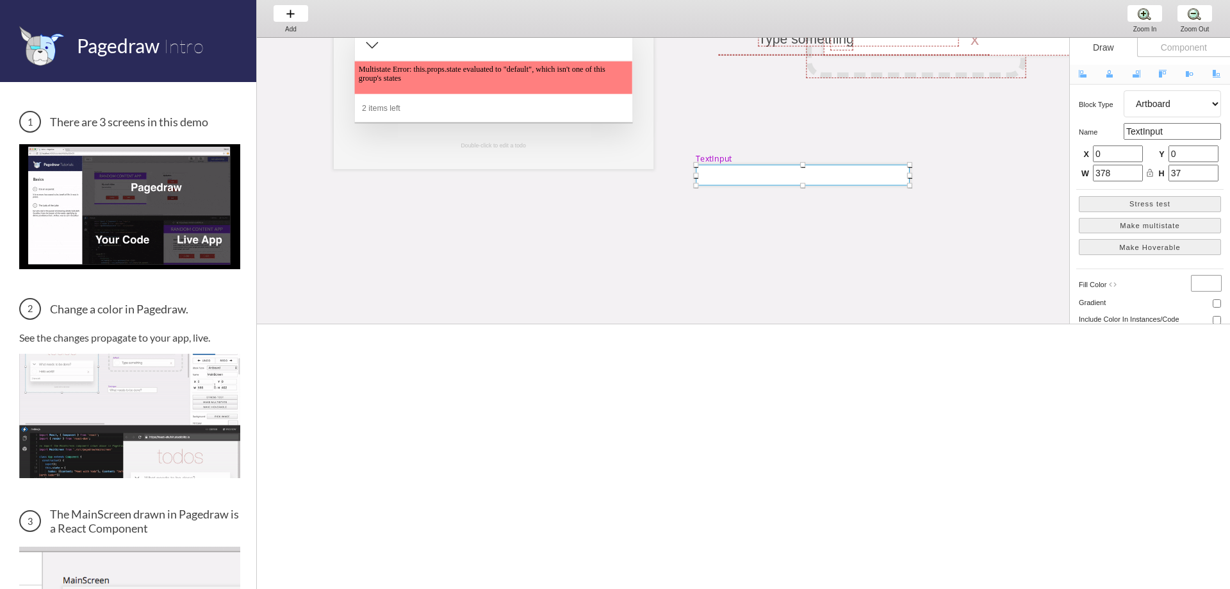
click at [842, 175] on div at bounding box center [802, 175] width 213 height 21
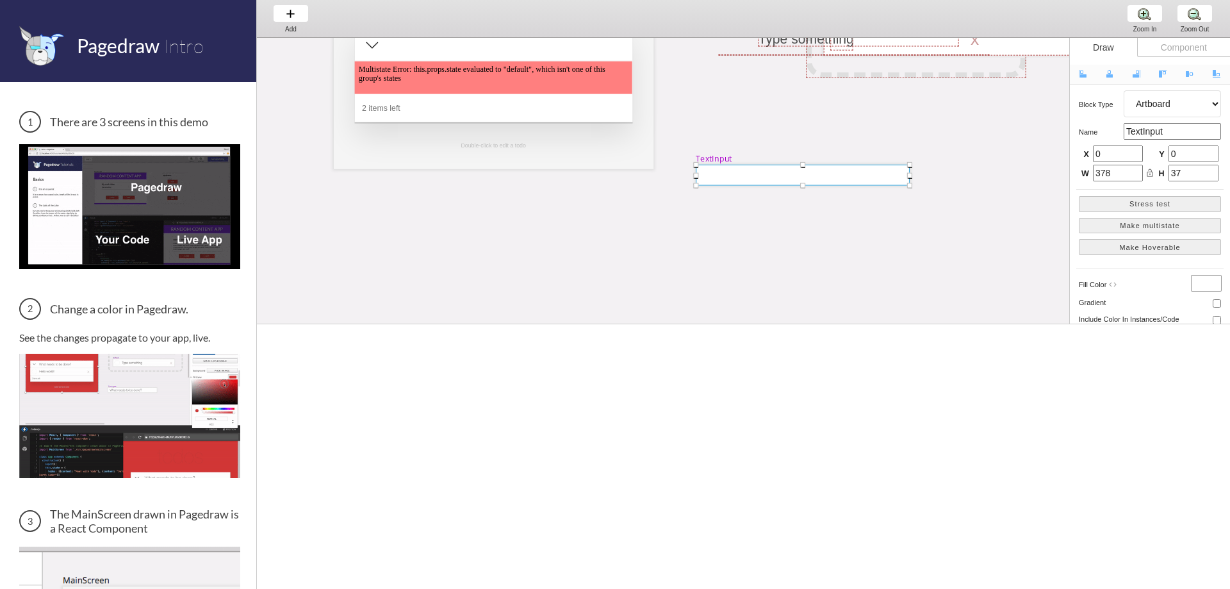
click at [842, 175] on div at bounding box center [802, 175] width 213 height 21
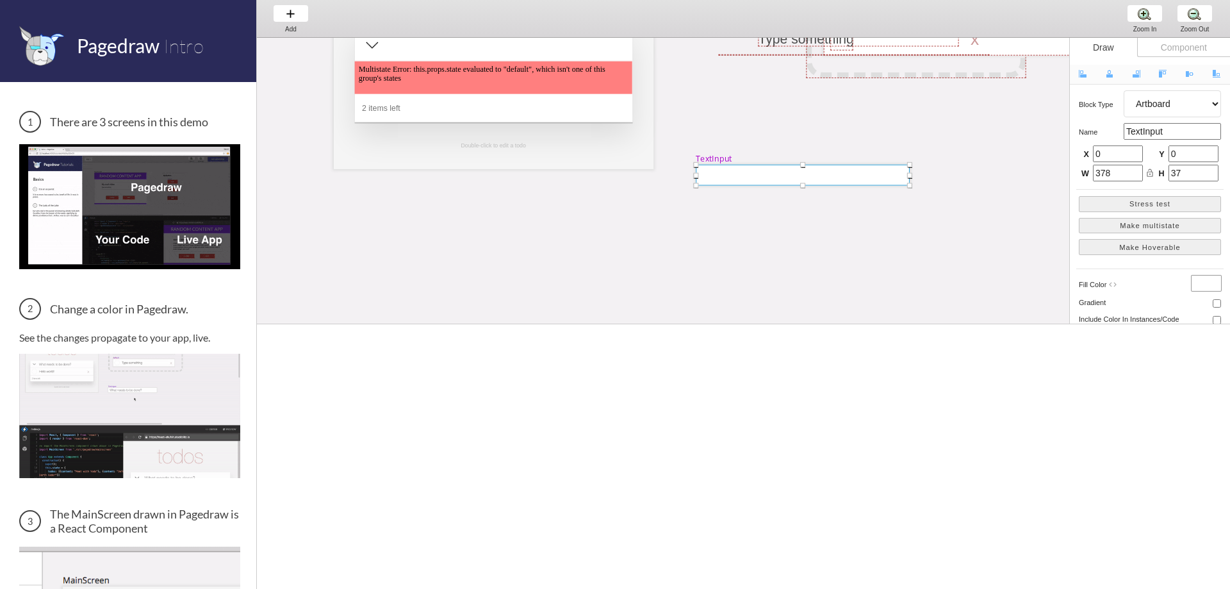
click at [1149, 133] on input "TextInput" at bounding box center [1171, 131] width 97 height 17
type input "k~p´~´~p´~p"
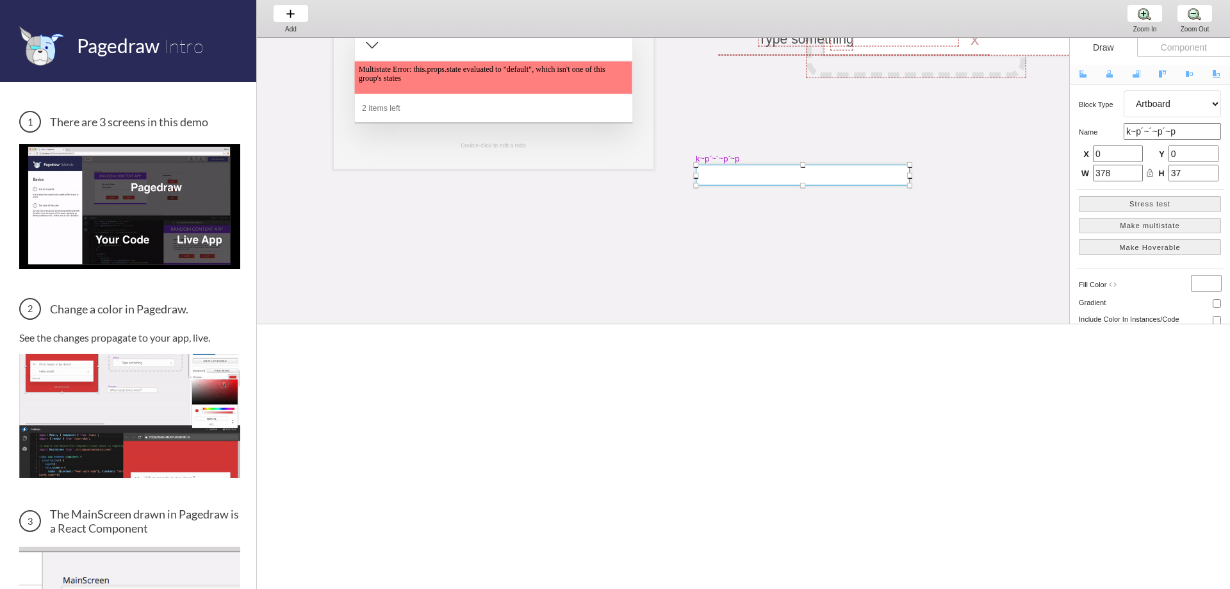
click at [942, 136] on div "MainScreen todos Multistate Error: this.props.state evaluated to "default", whi…" at bounding box center [1218, 307] width 1922 height 795
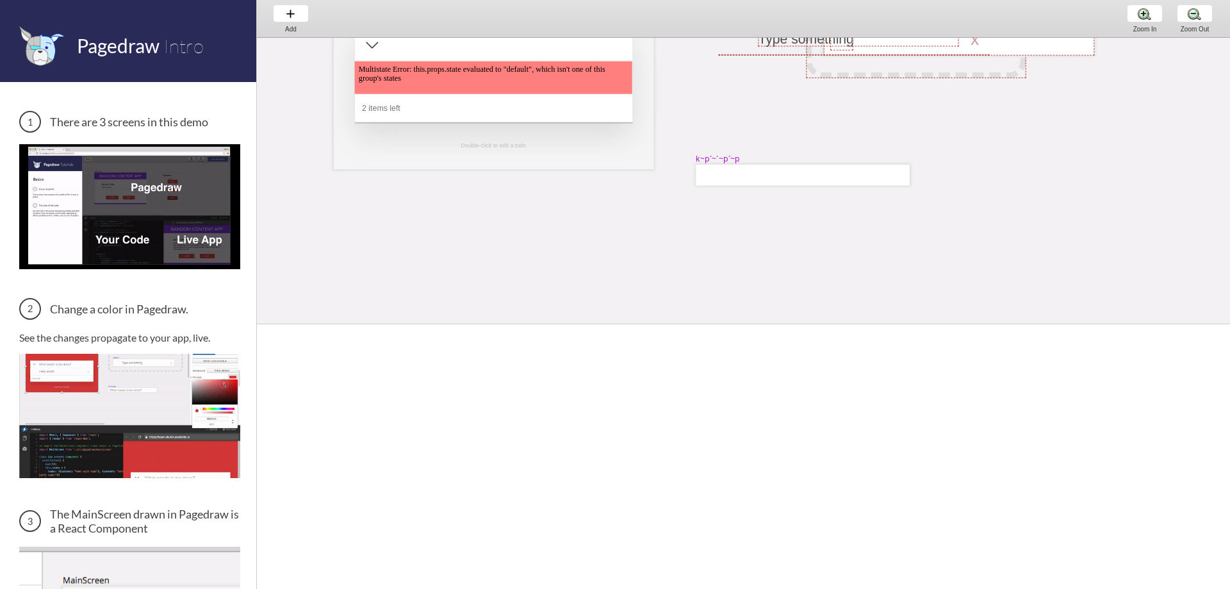
click at [1109, 73] on div "MainScreen todos Multistate Error: this.props.state evaluated to "default", whi…" at bounding box center [1218, 307] width 1922 height 795
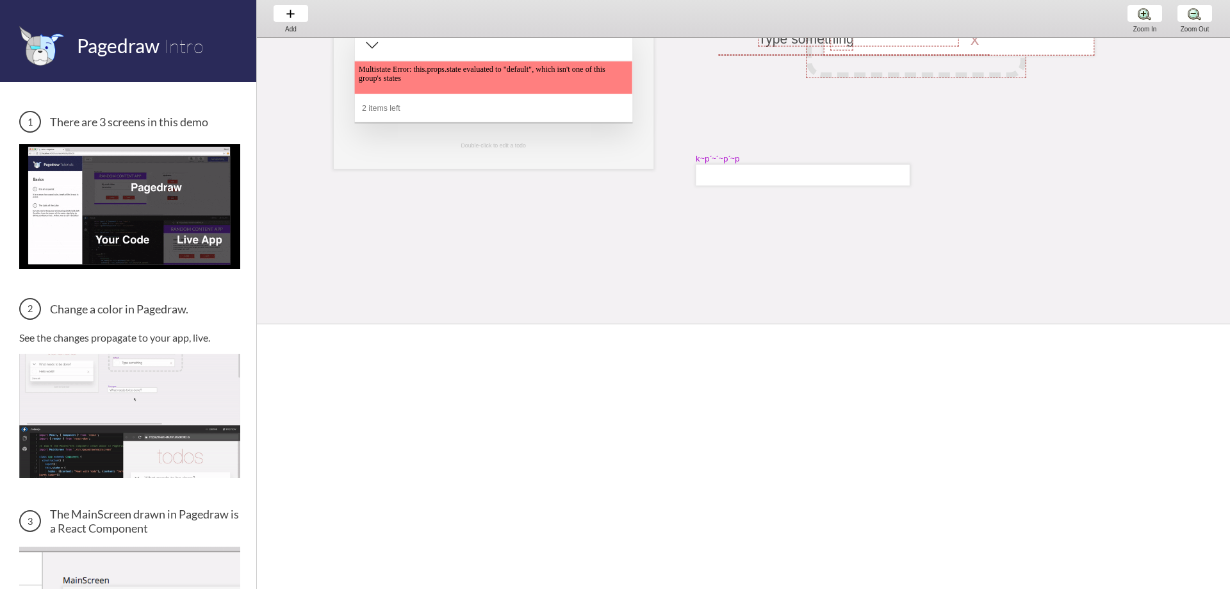
click at [1126, 288] on div "MainScreen todos Multistate Error: this.props.state evaluated to "default", whi…" at bounding box center [1218, 307] width 1922 height 795
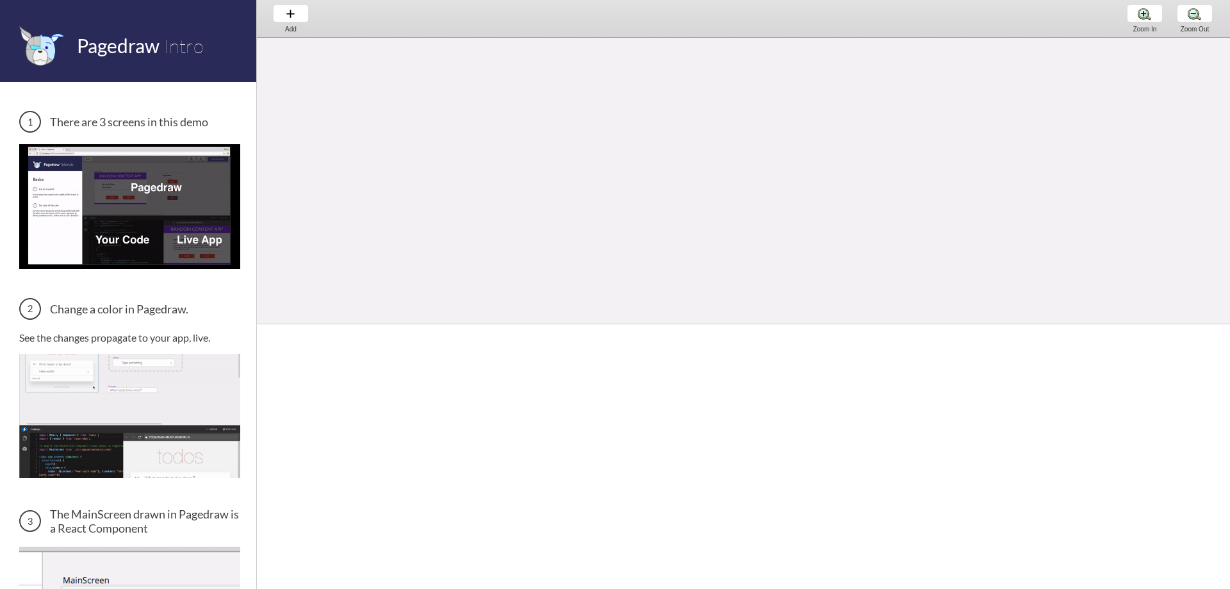
click at [586, 180] on div "MainScreen todos Multistate Error: this.props.state evaluated to "default", whi…" at bounding box center [1218, 115] width 1922 height 795
drag, startPoint x: 257, startPoint y: 204, endPoint x: 247, endPoint y: 209, distance: 12.0
click at [254, 206] on span at bounding box center [256, 294] width 7 height 589
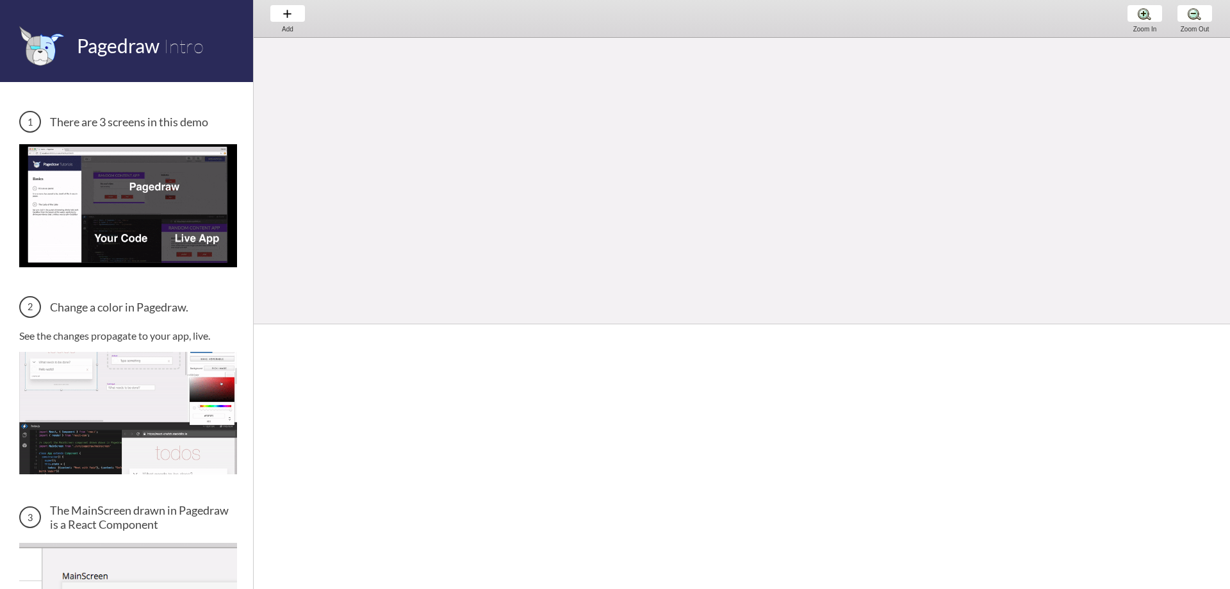
click at [169, 230] on img at bounding box center [128, 205] width 218 height 123
